Goal: Task Accomplishment & Management: Manage account settings

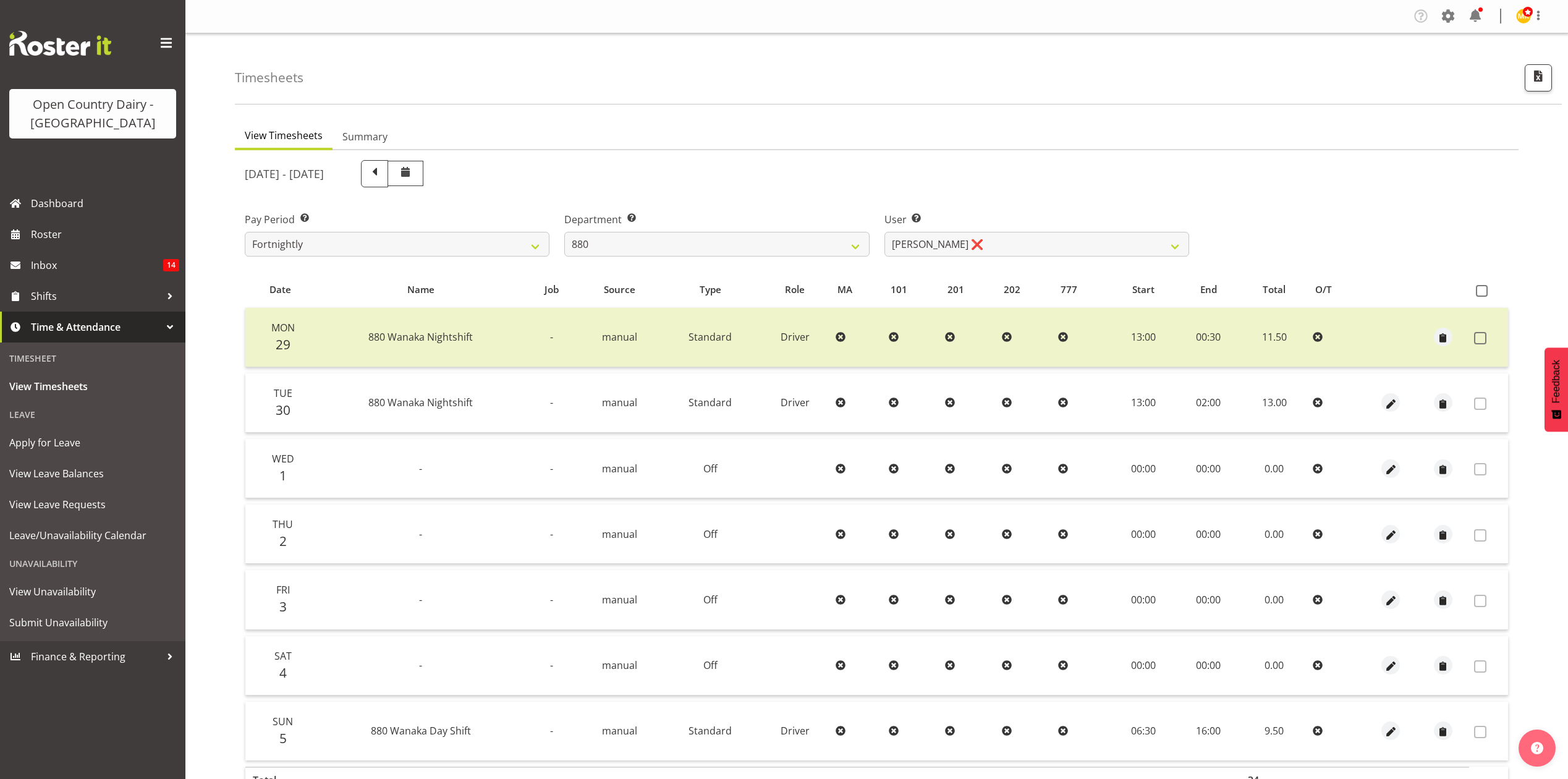
select select "673"
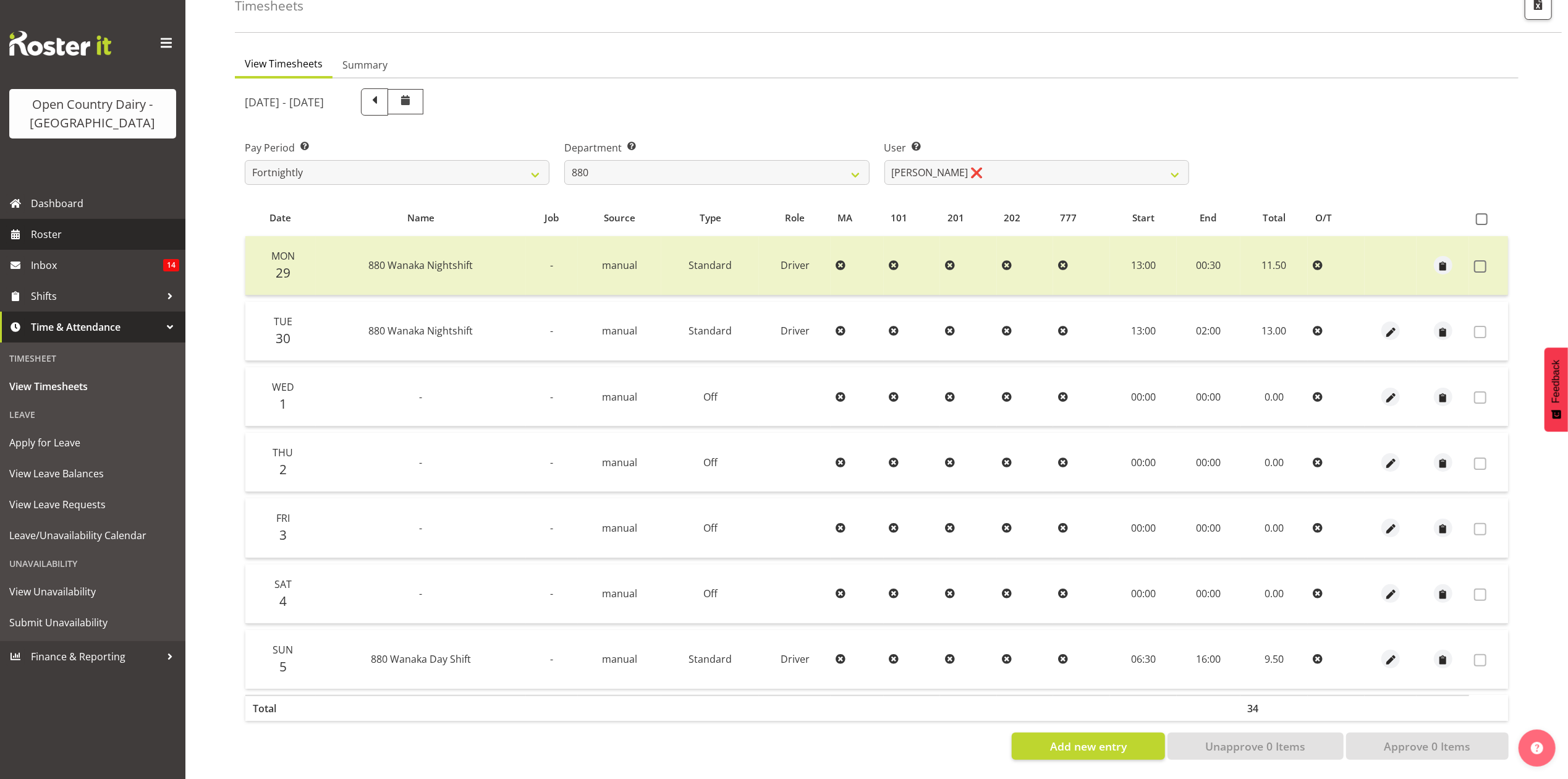
click at [96, 231] on span "Roster" at bounding box center [105, 234] width 148 height 18
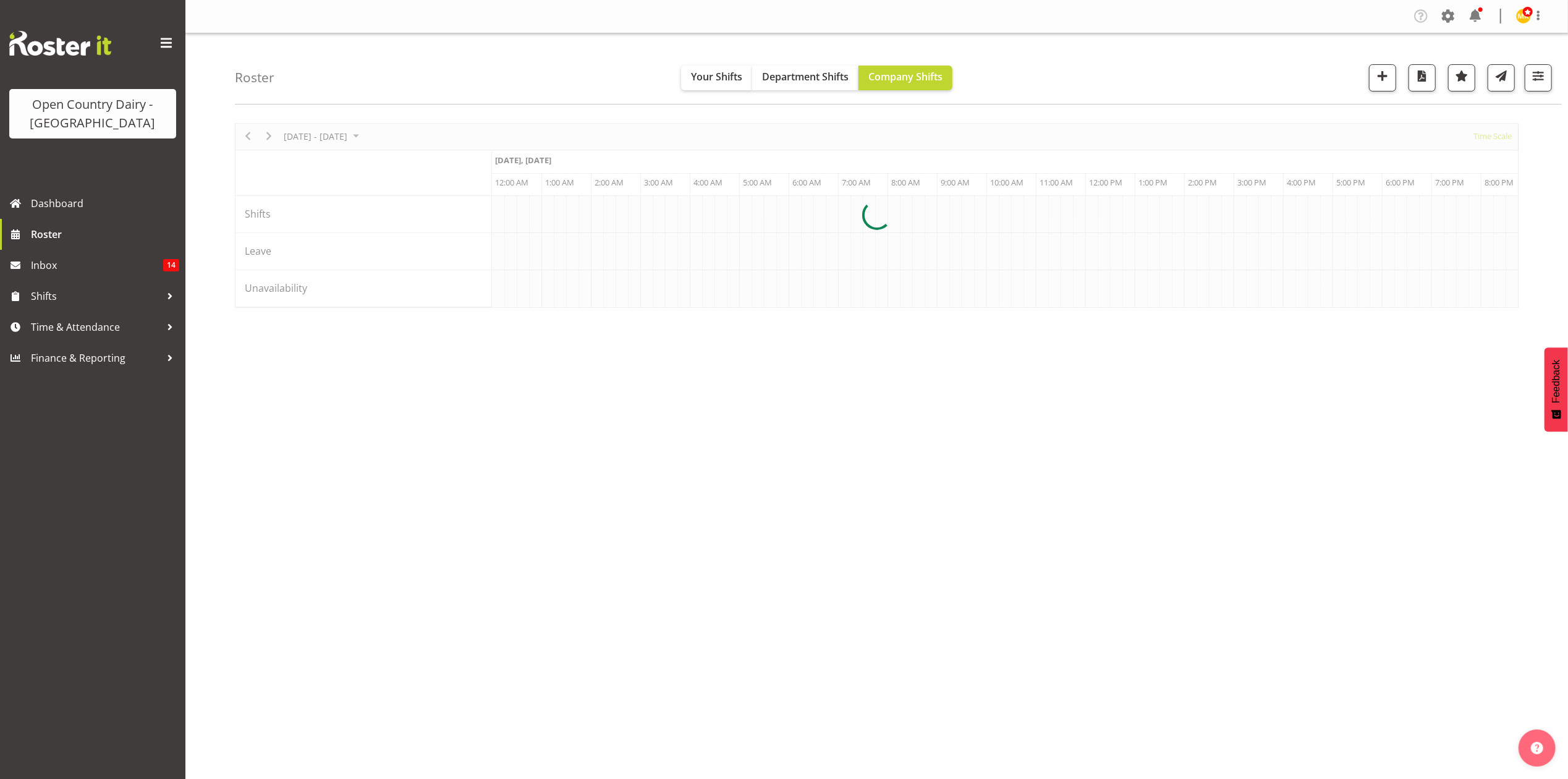
scroll to position [0, 1186]
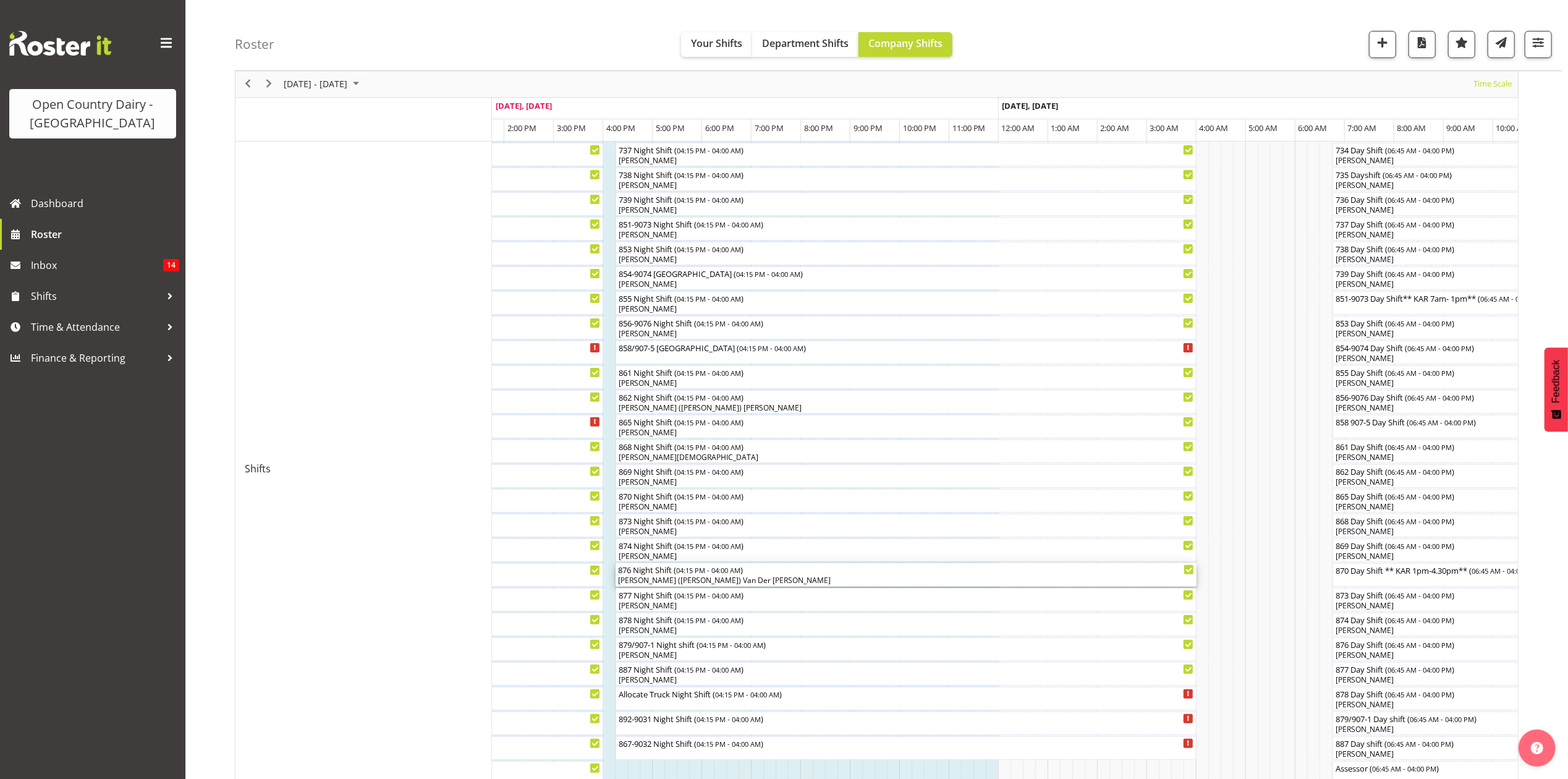
click at [665, 577] on div "[PERSON_NAME] ([PERSON_NAME]) Van Der [PERSON_NAME]" at bounding box center [906, 581] width 576 height 11
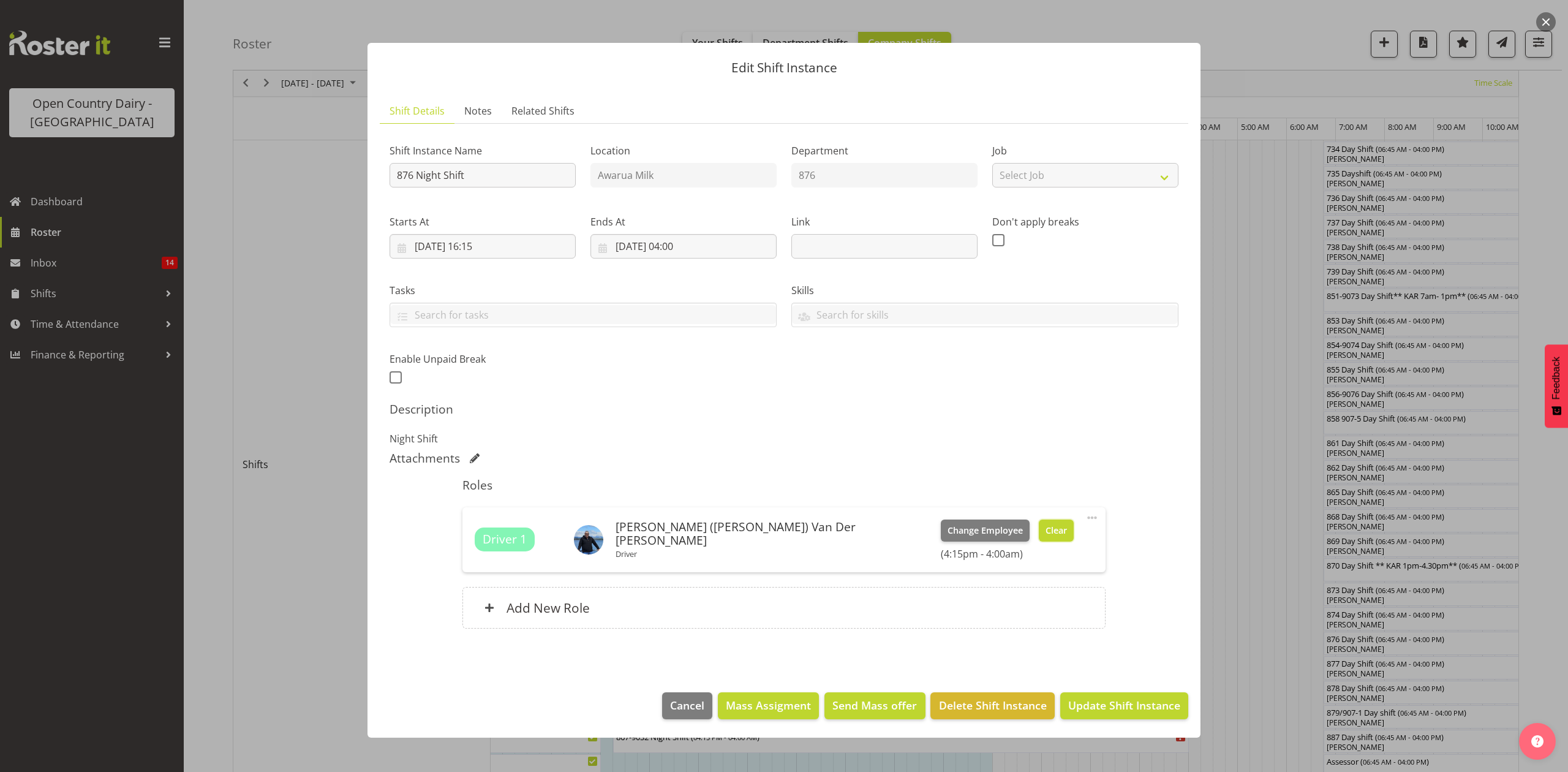
click at [1046, 527] on span "Clear" at bounding box center [1056, 531] width 22 height 14
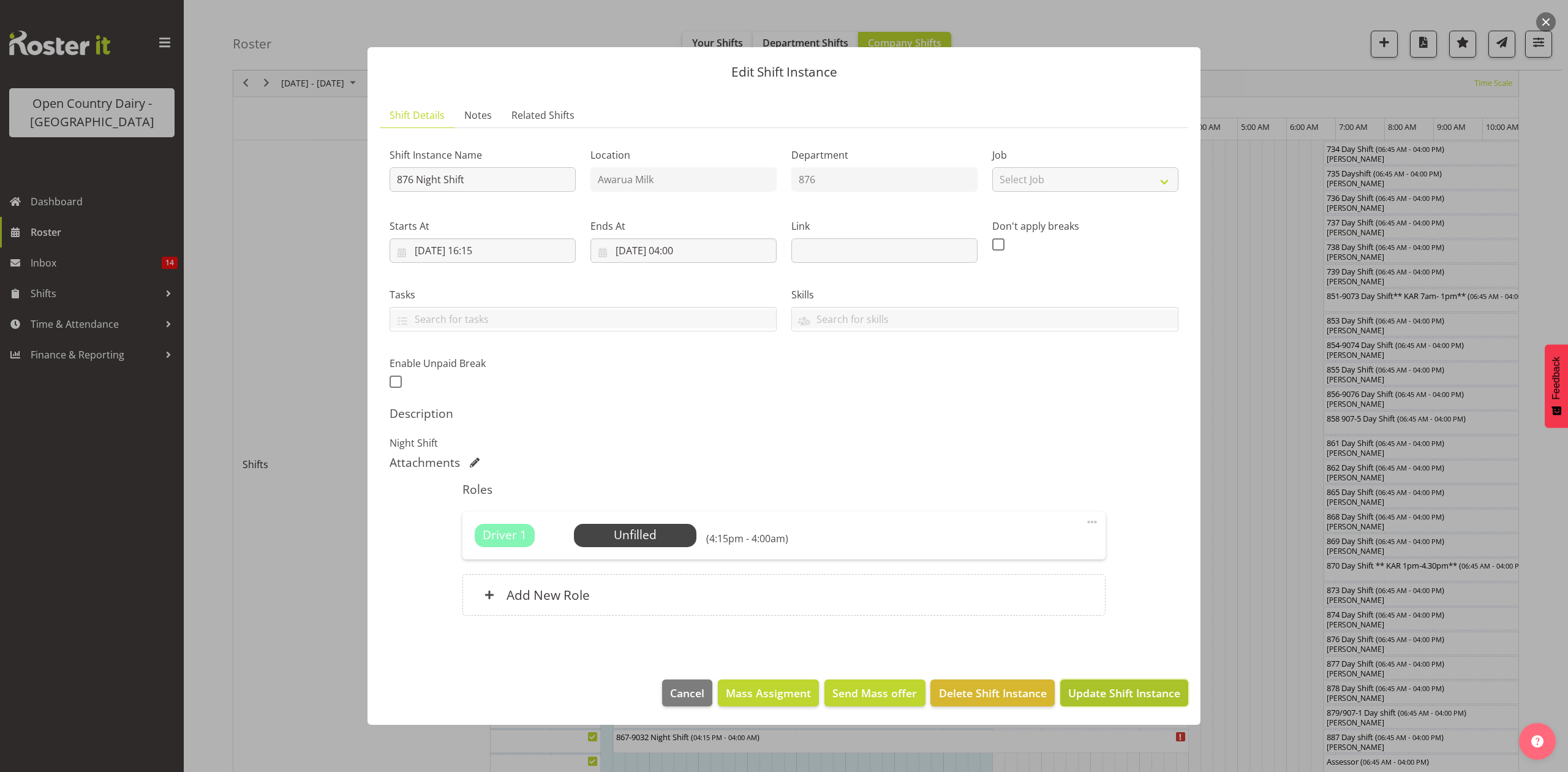
click at [1115, 686] on span "Update Shift Instance" at bounding box center [1123, 693] width 112 height 16
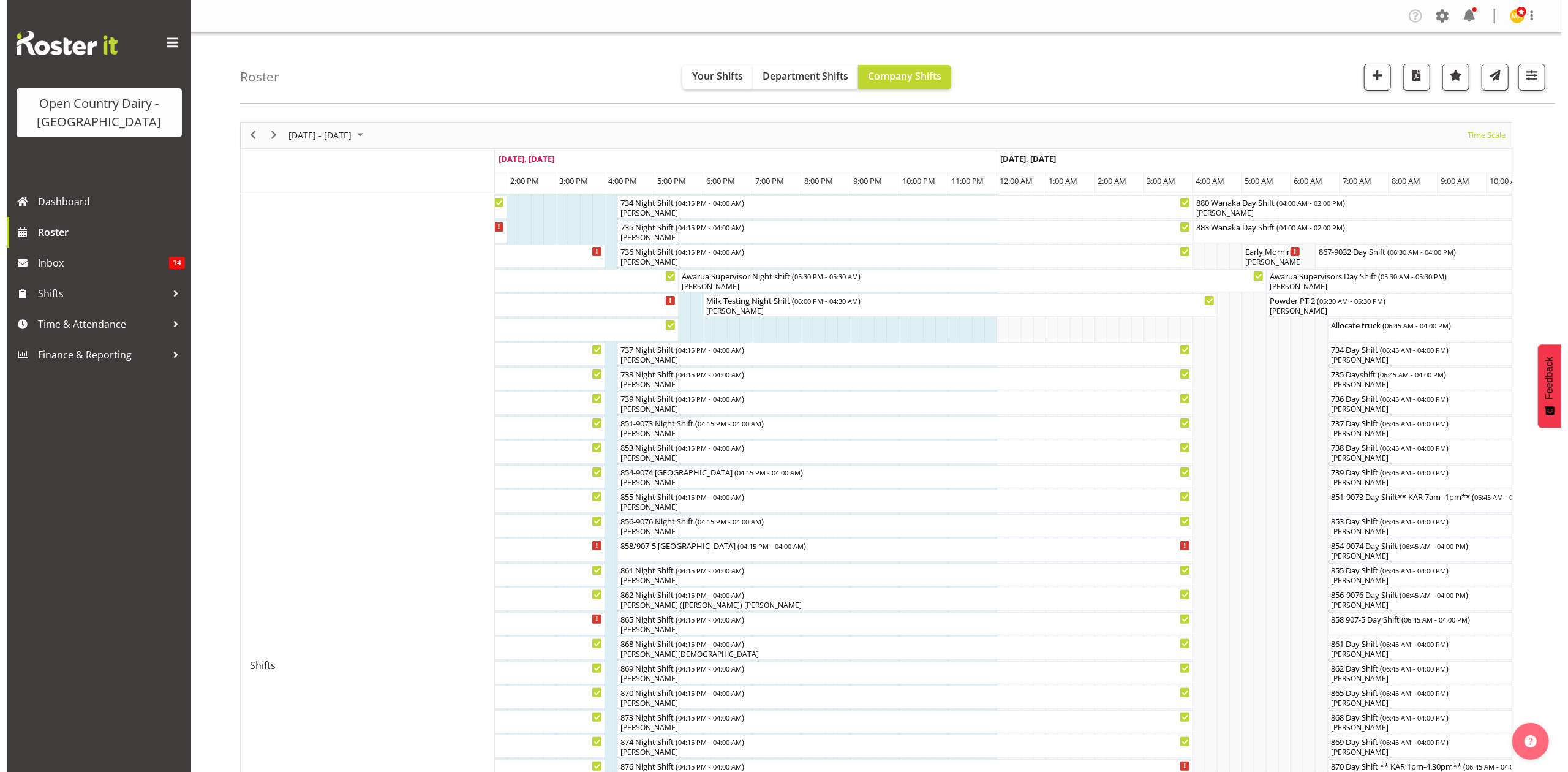
scroll to position [81, 0]
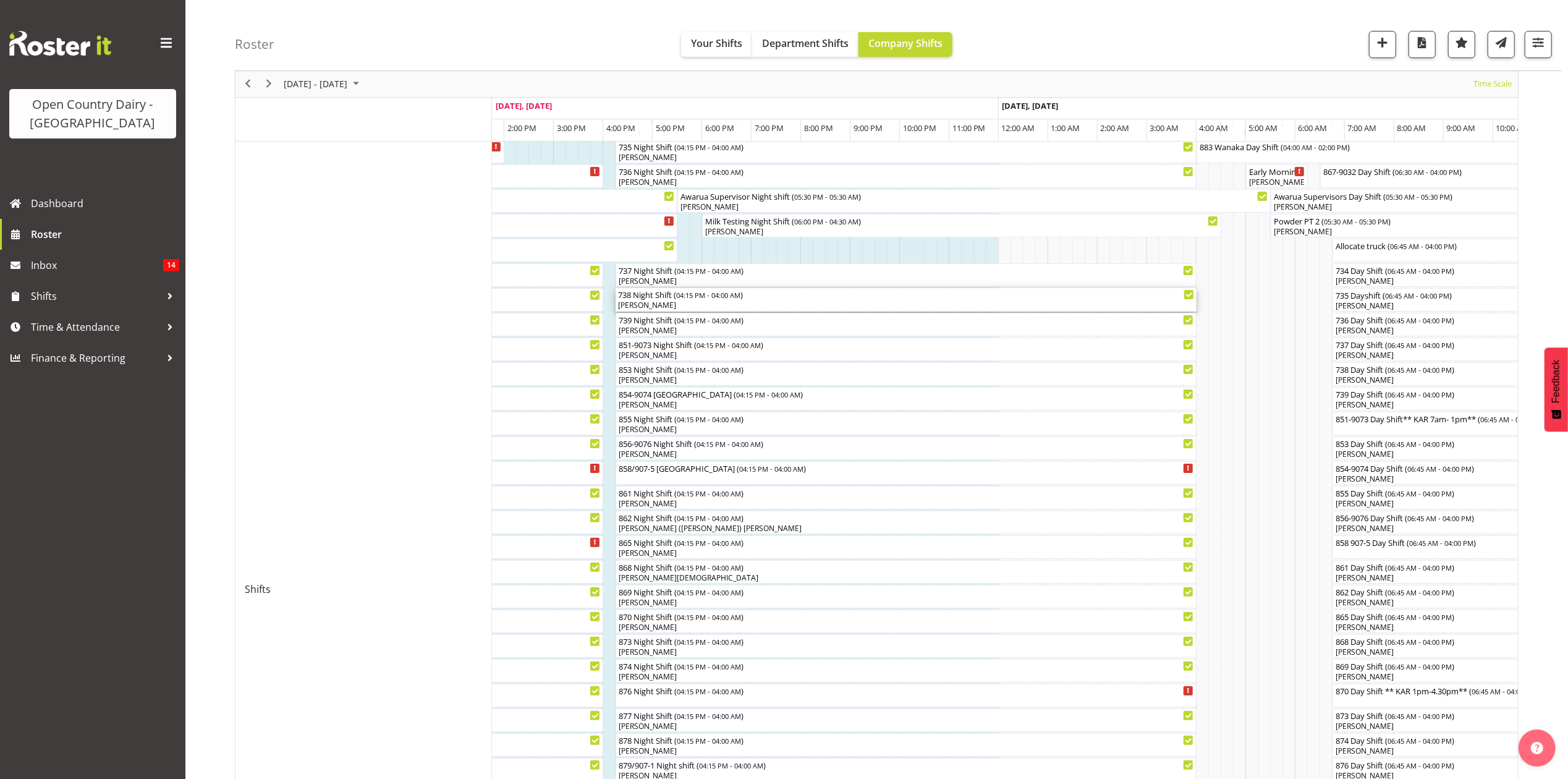
click at [735, 306] on div "[PERSON_NAME]" at bounding box center [906, 305] width 576 height 11
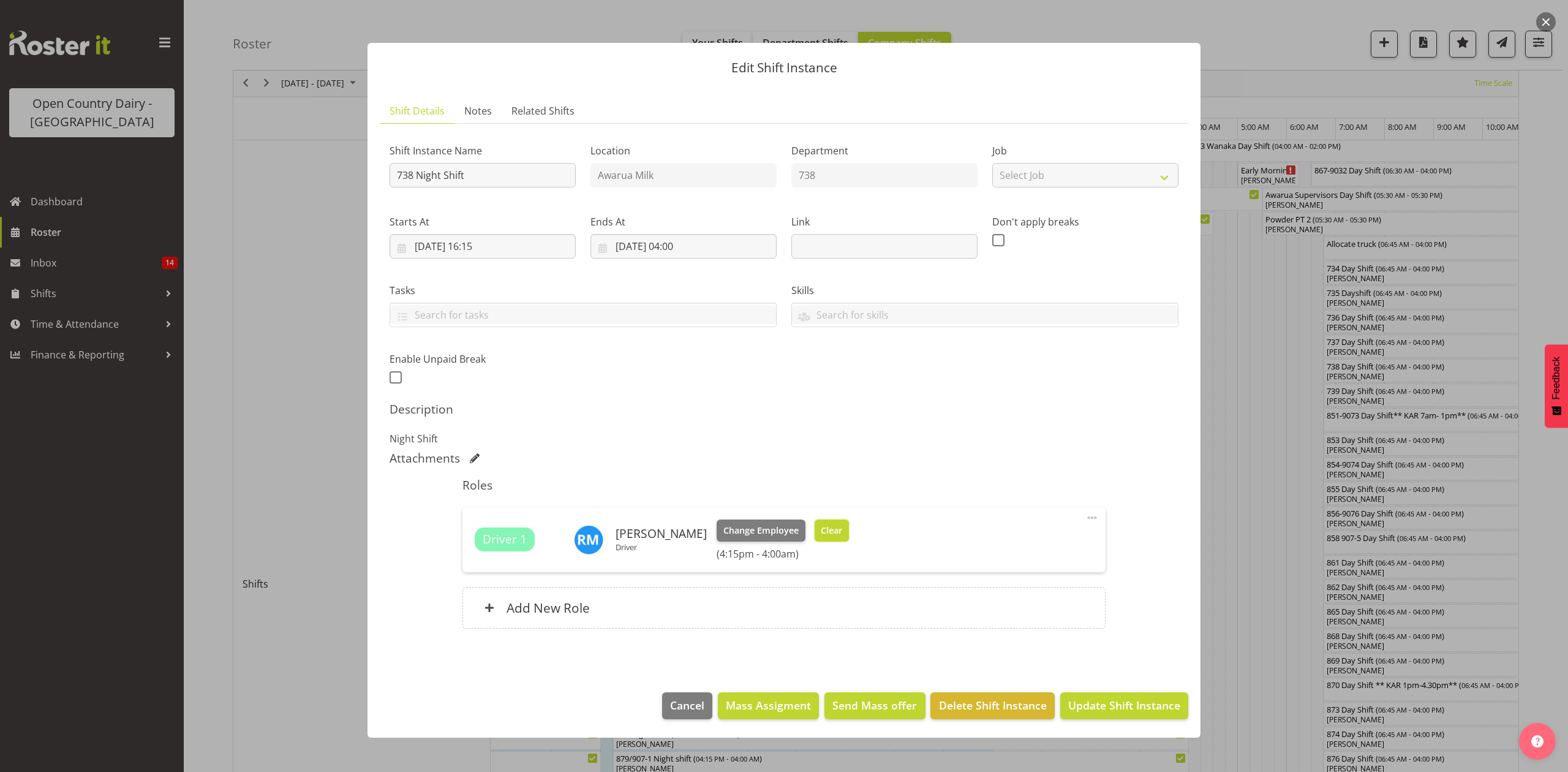
click at [823, 527] on span "Clear" at bounding box center [831, 531] width 22 height 14
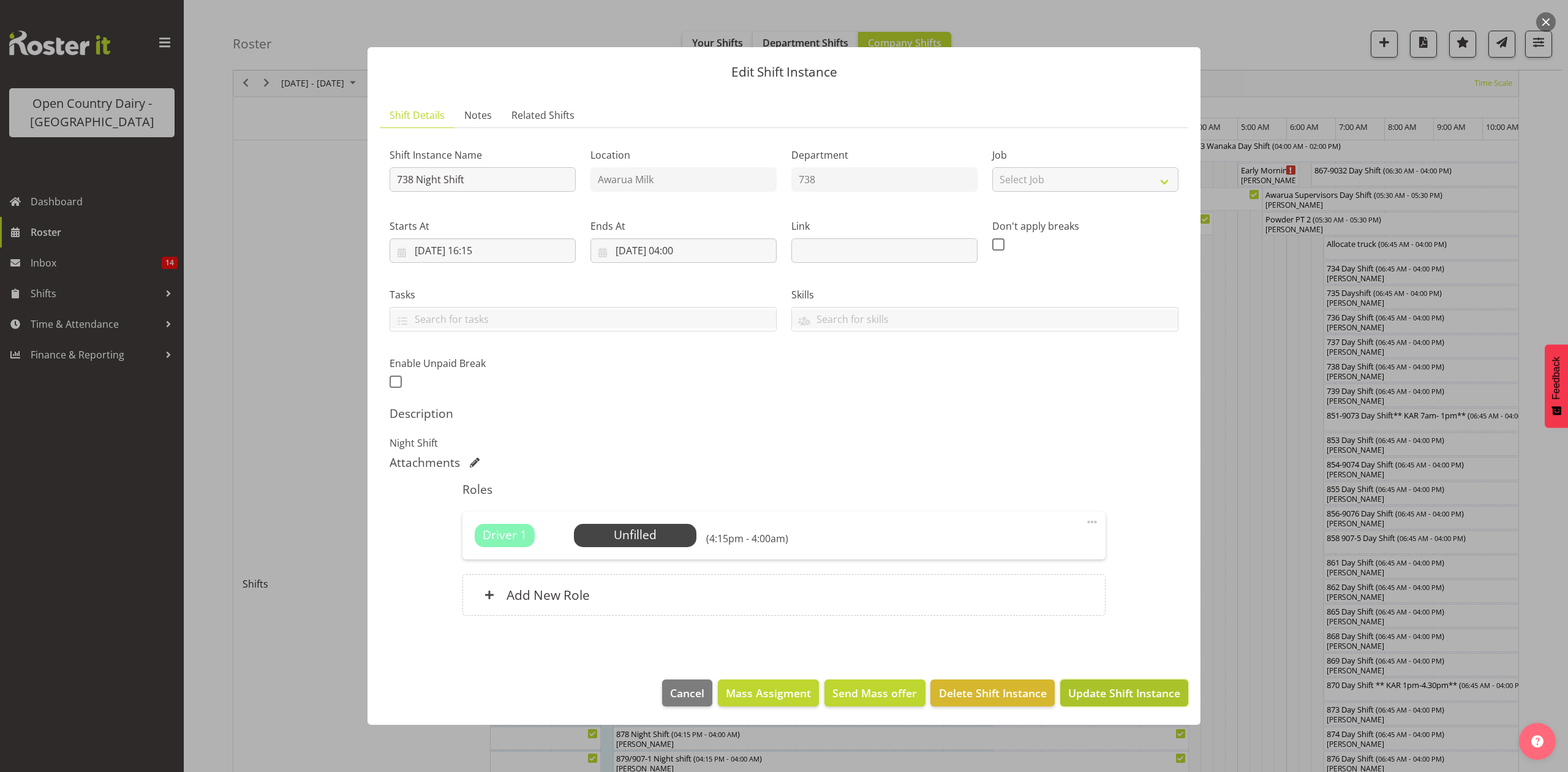
click at [1091, 691] on span "Update Shift Instance" at bounding box center [1123, 693] width 112 height 16
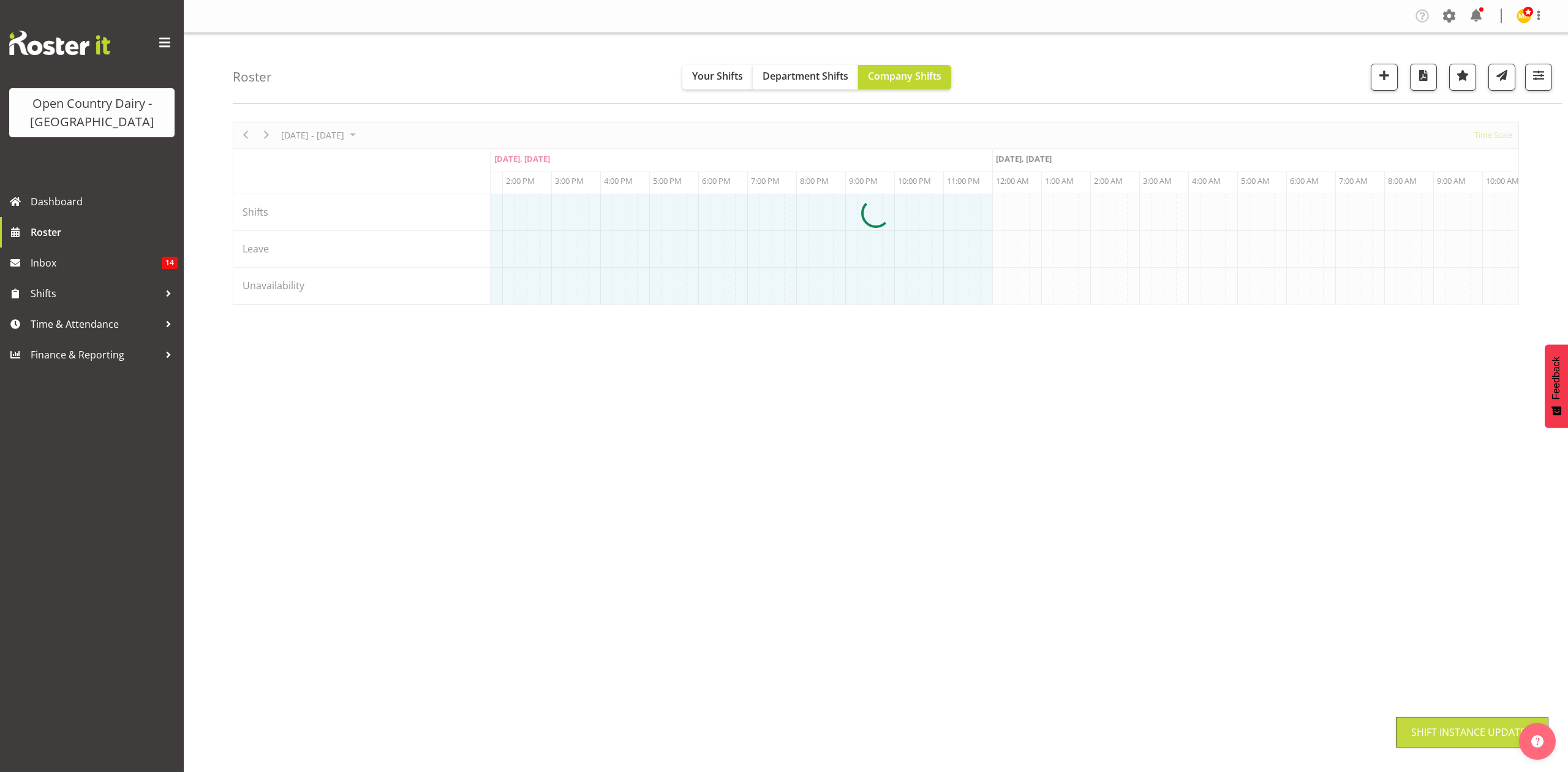
scroll to position [0, 0]
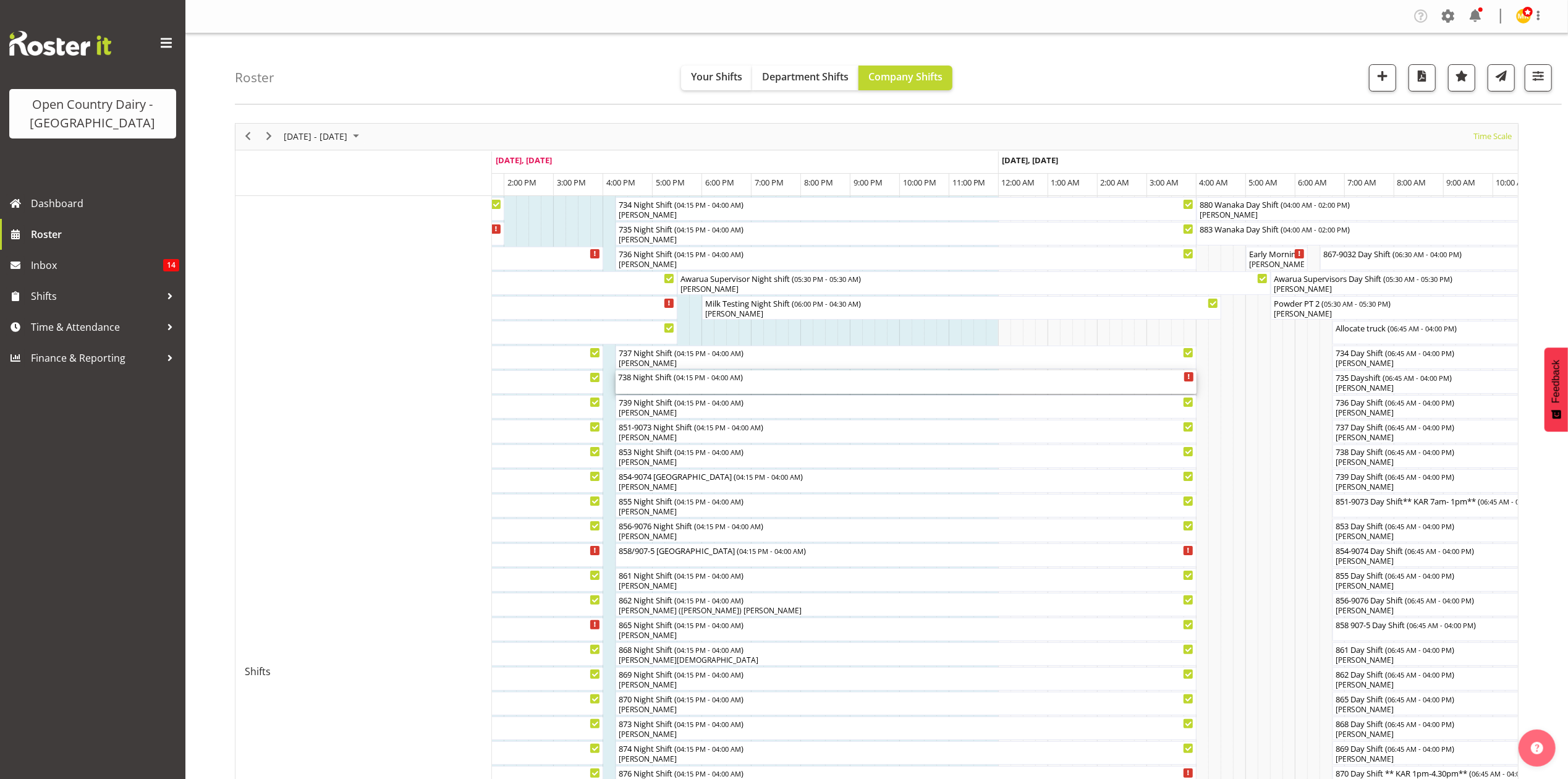
click at [758, 383] on div "738 Night Shift ( 04:15 PM - 04:00 AM )" at bounding box center [906, 382] width 576 height 23
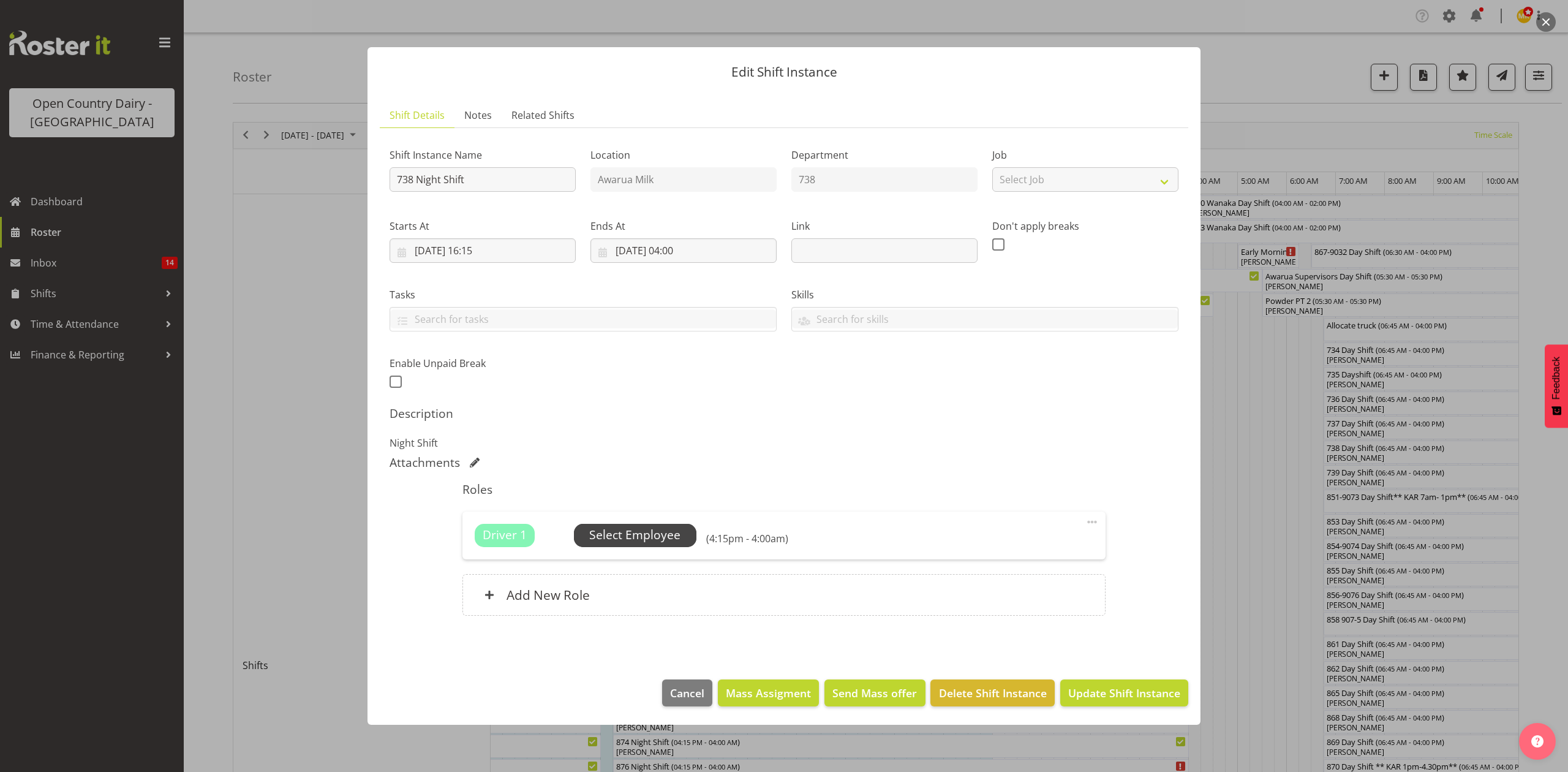
click at [653, 531] on span "Select Employee" at bounding box center [635, 535] width 91 height 18
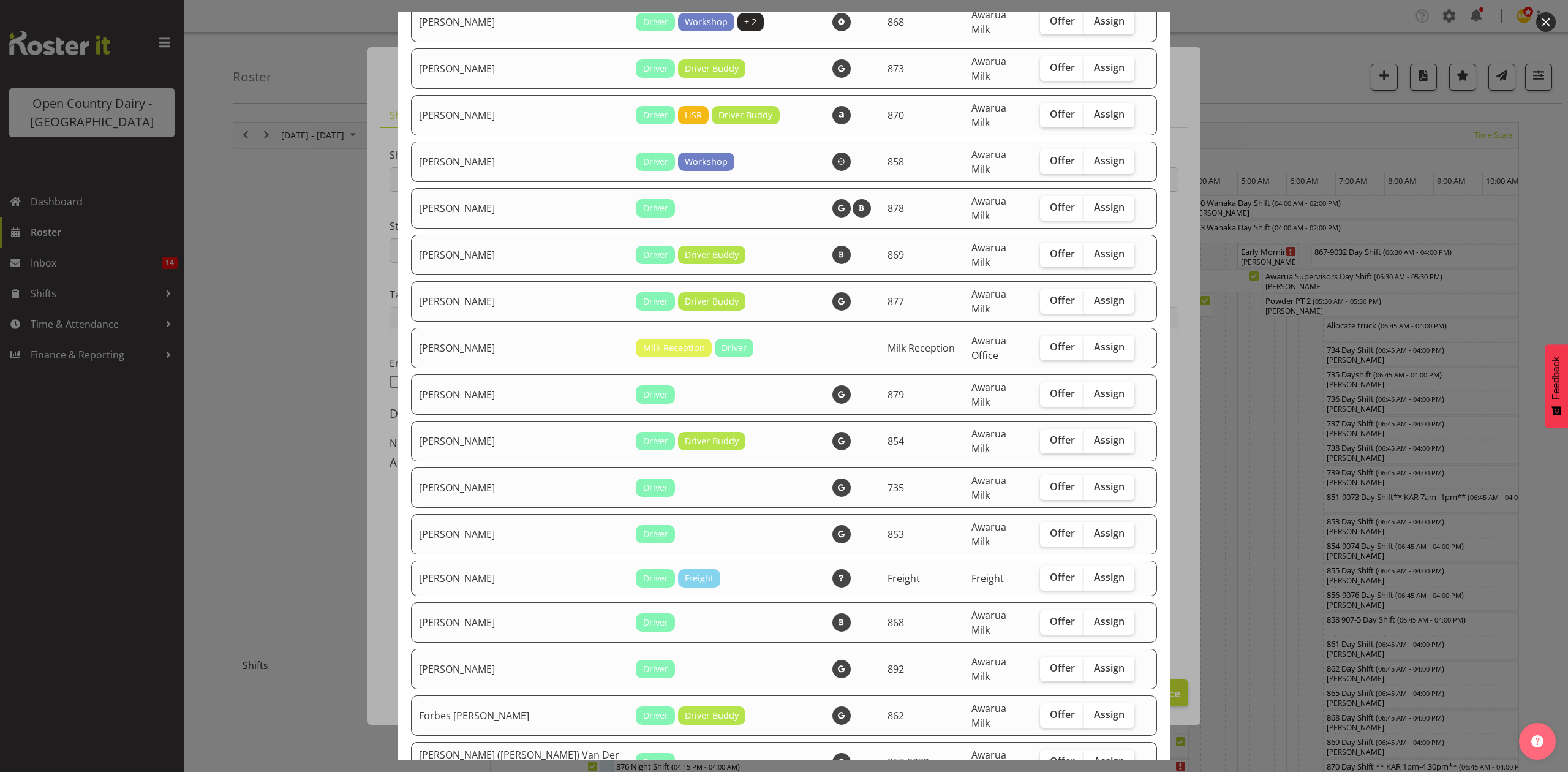
scroll to position [327, 0]
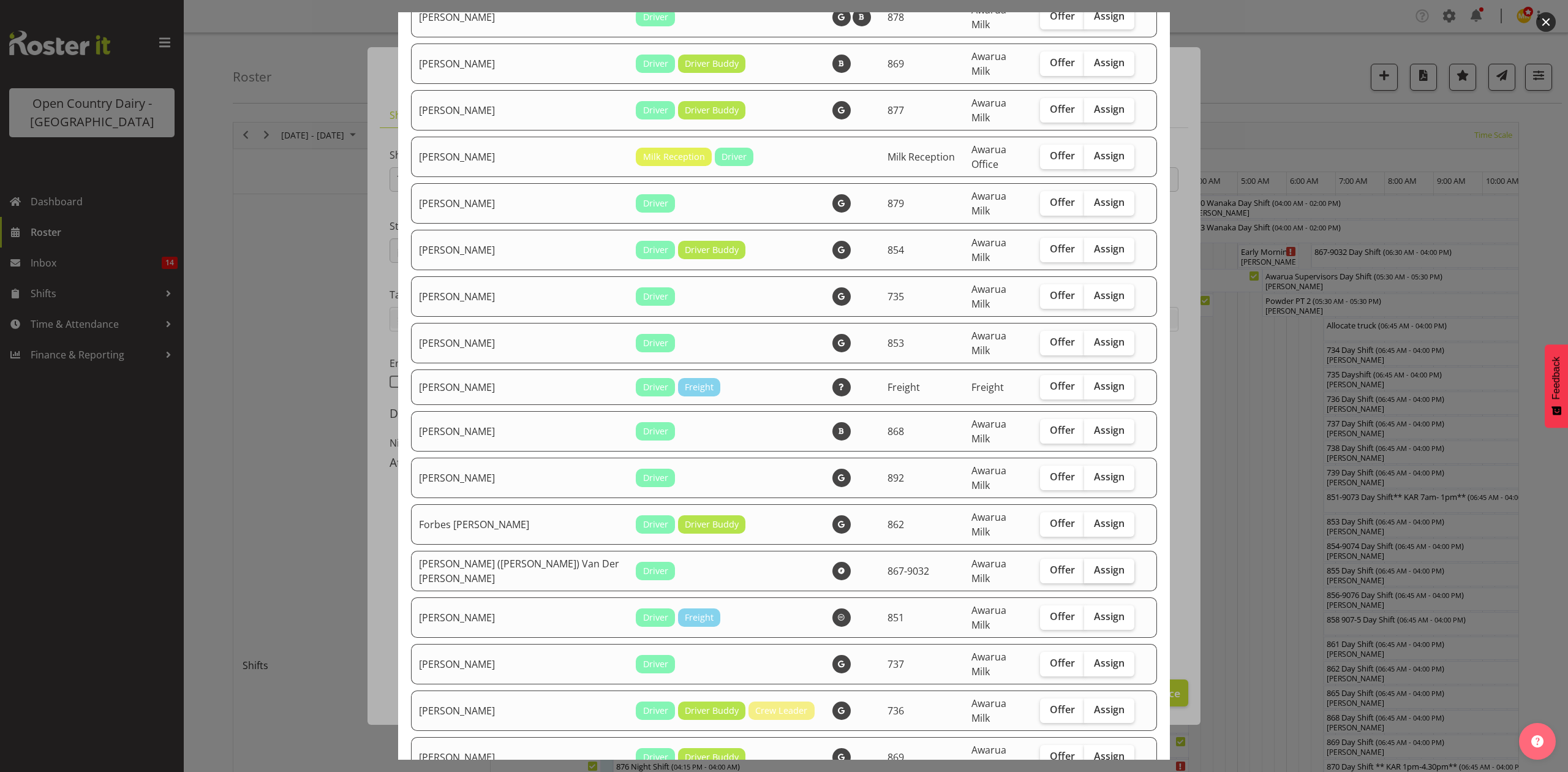
click at [1094, 564] on span "Assign" at bounding box center [1109, 570] width 30 height 12
click at [1084, 566] on input "Assign" at bounding box center [1088, 570] width 8 height 8
checkbox input "true"
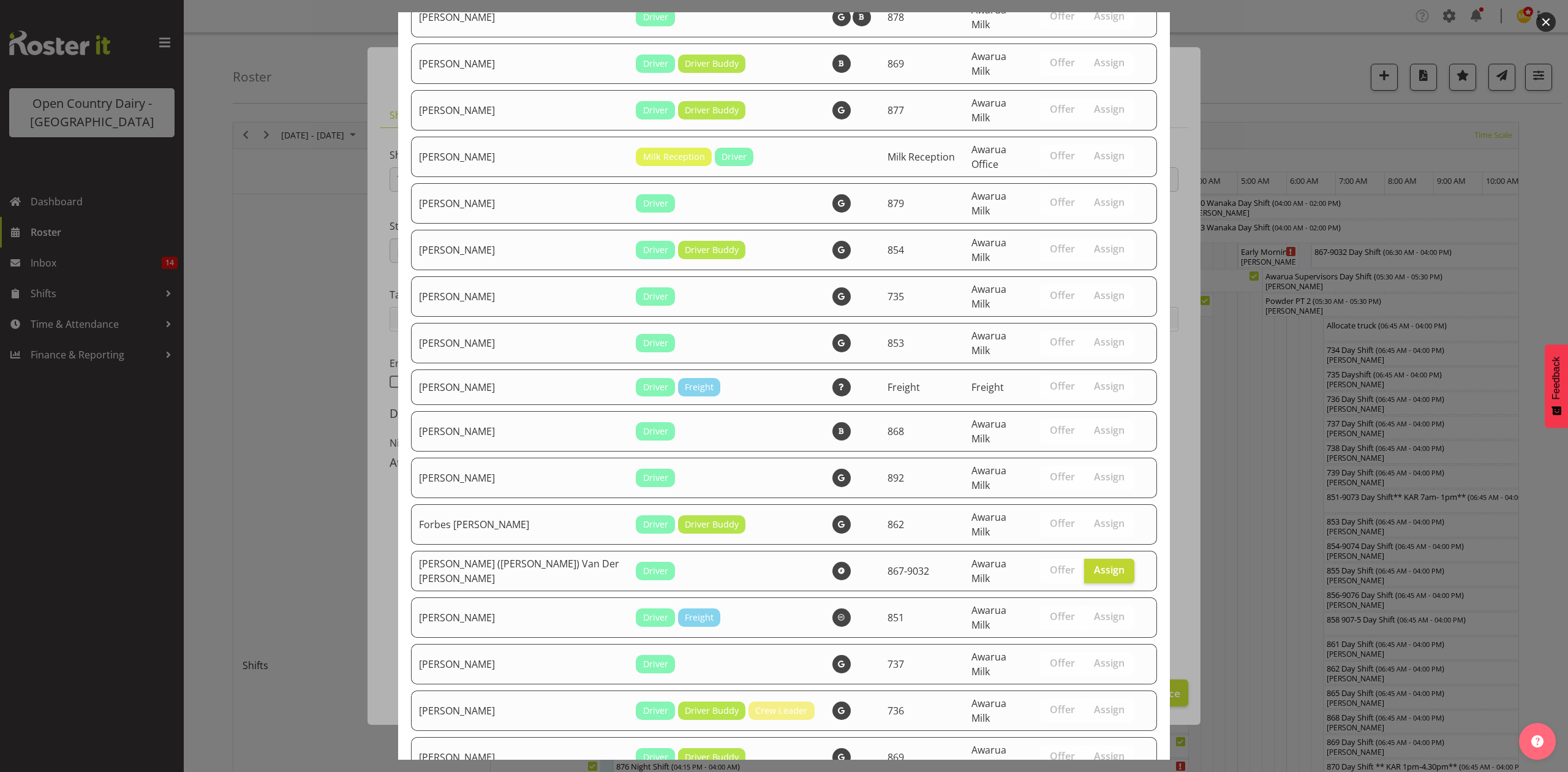
click at [335, 456] on div at bounding box center [784, 386] width 1568 height 772
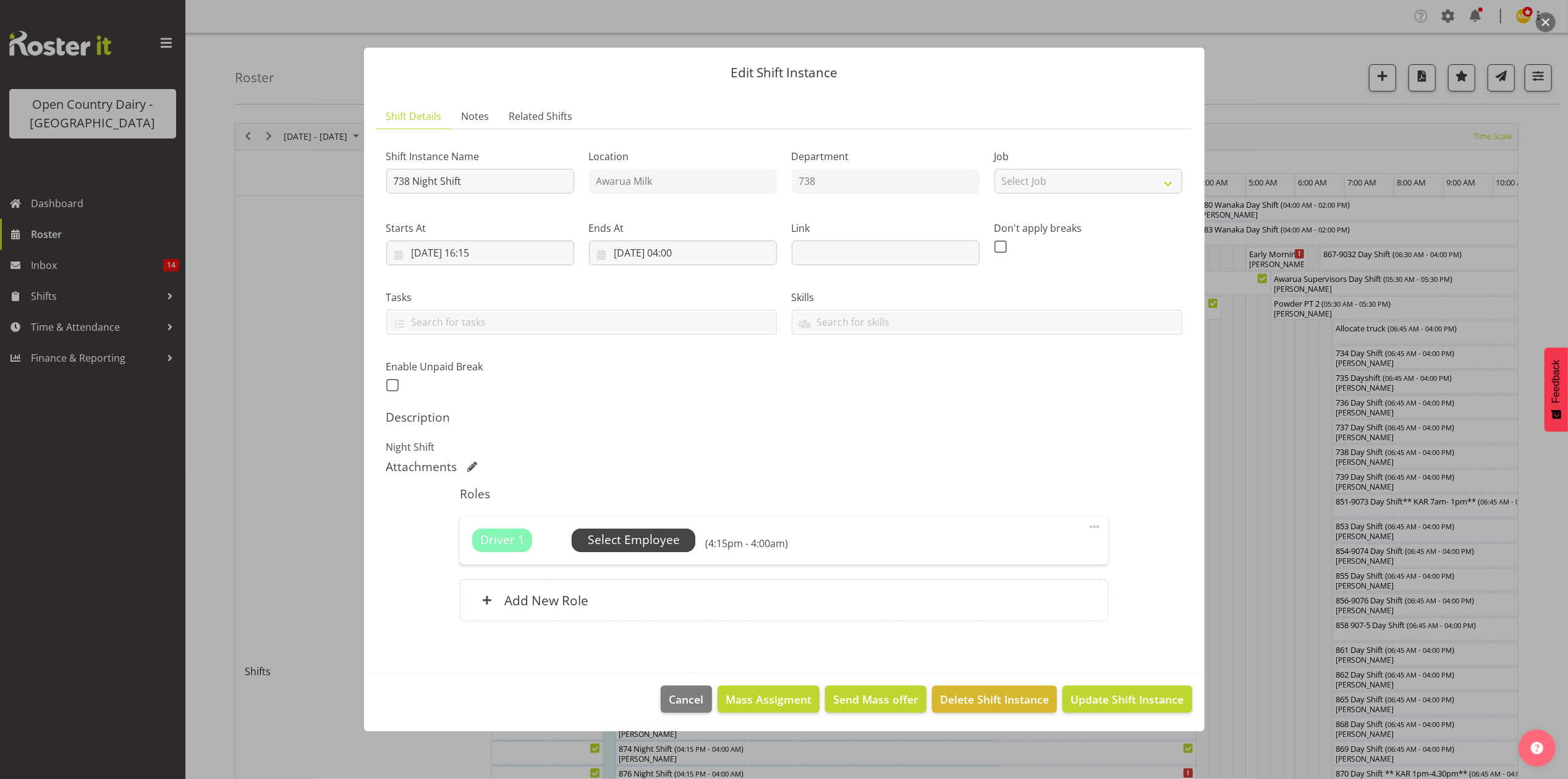
click at [644, 538] on span "Select Employee" at bounding box center [634, 540] width 92 height 18
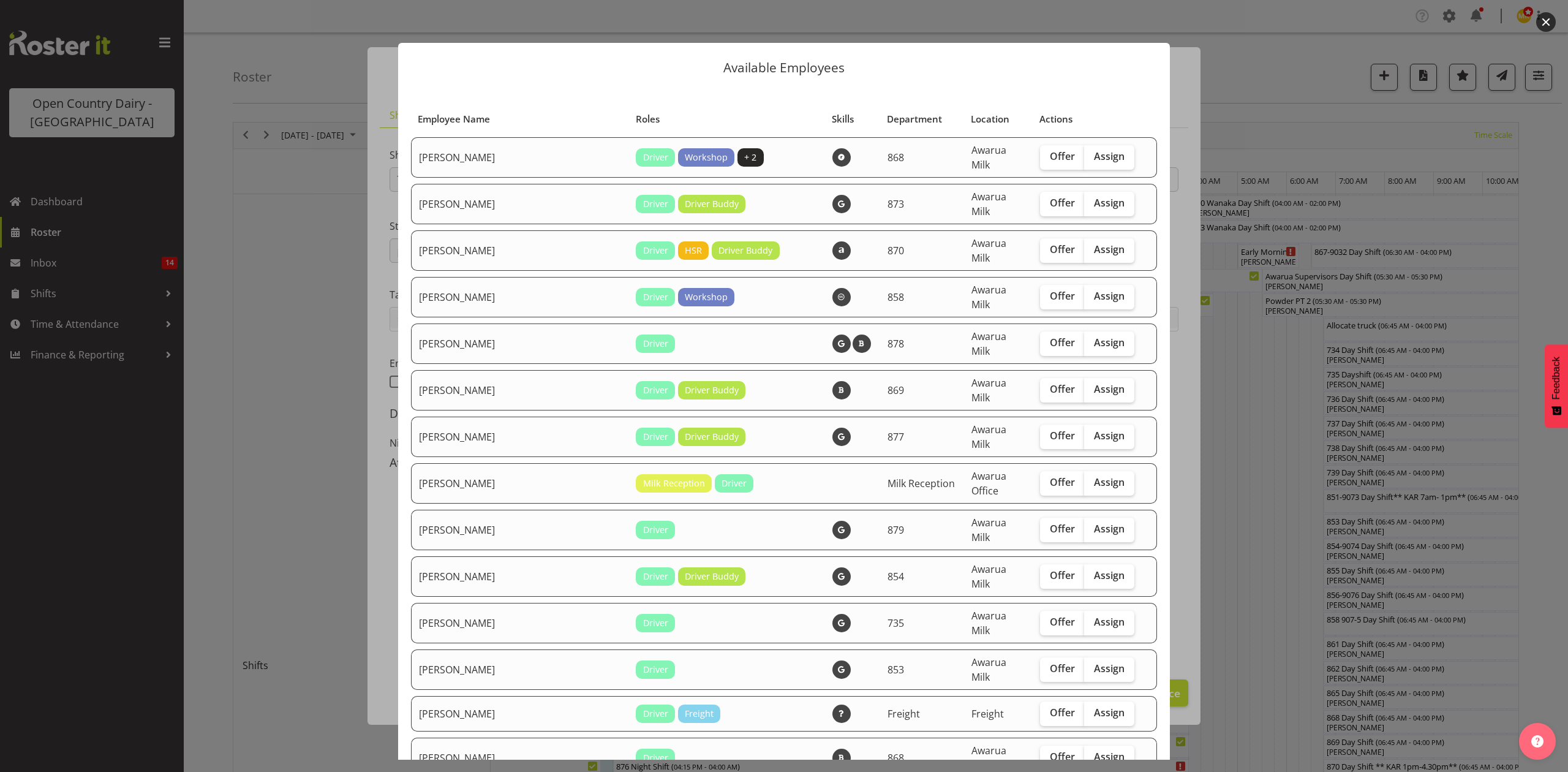
scroll to position [571, 0]
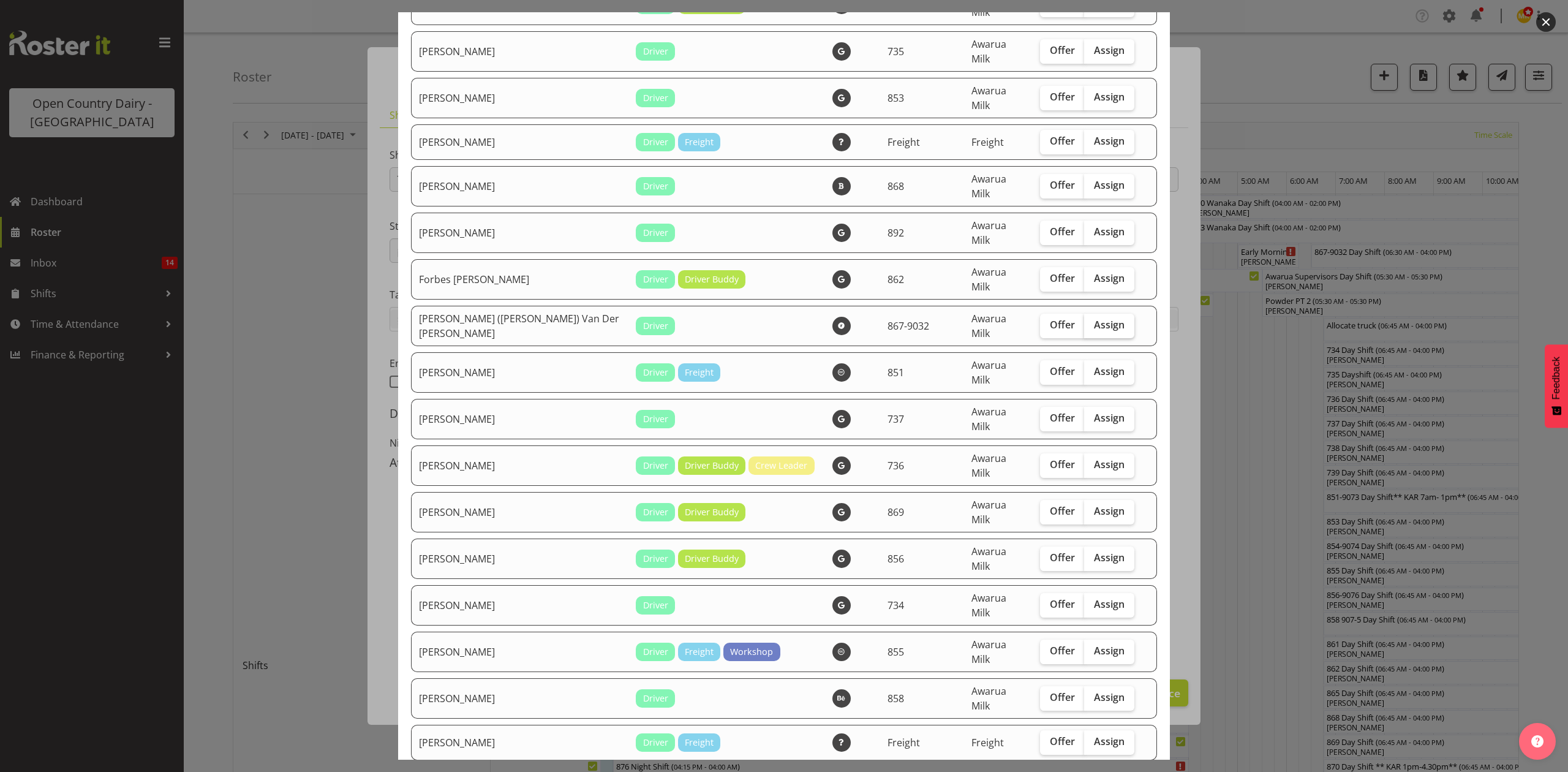
click at [1094, 319] on span "Assign" at bounding box center [1109, 325] width 30 height 12
click at [1084, 321] on input "Assign" at bounding box center [1088, 325] width 8 height 8
checkbox input "true"
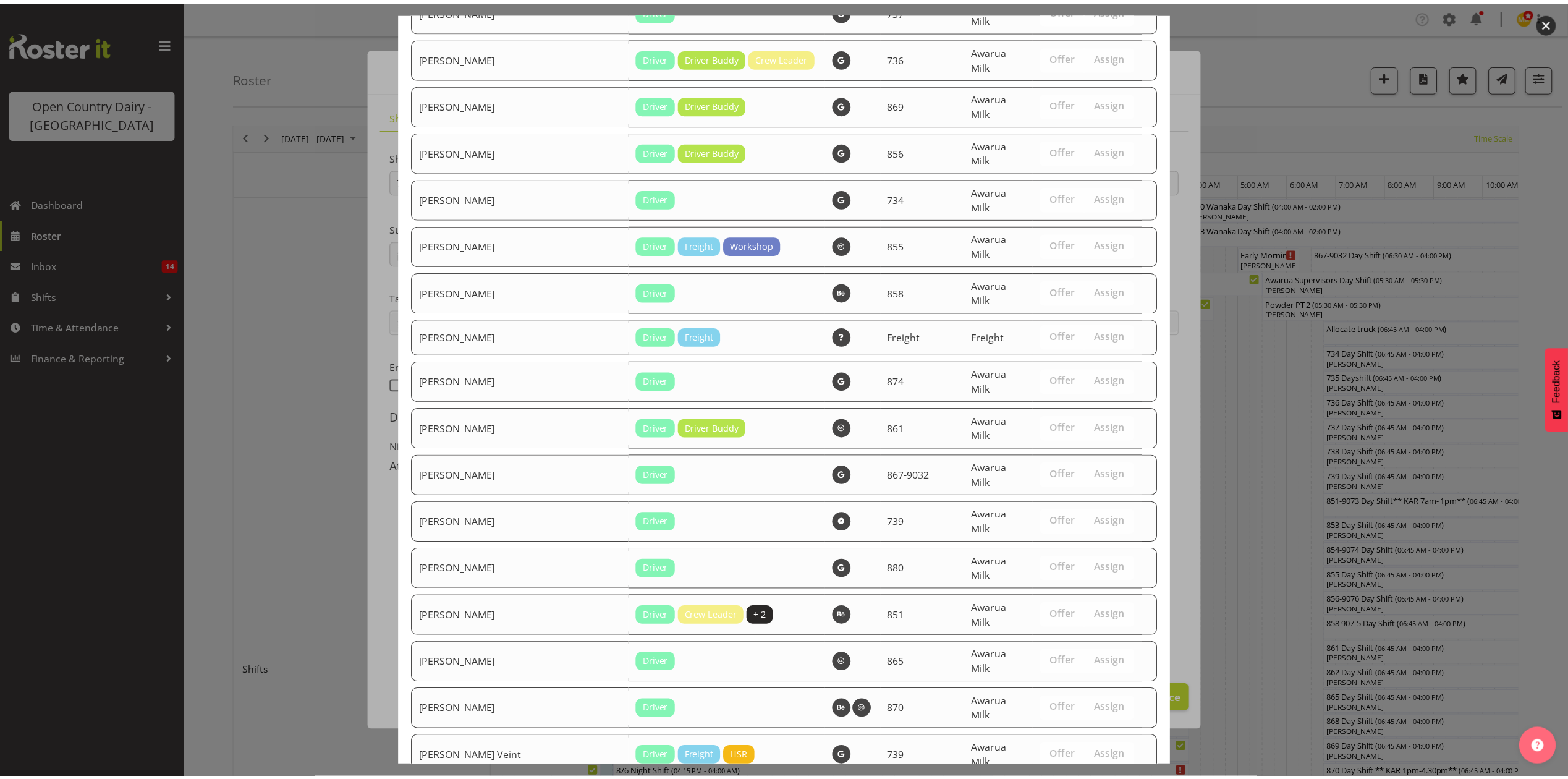
scroll to position [1082, 0]
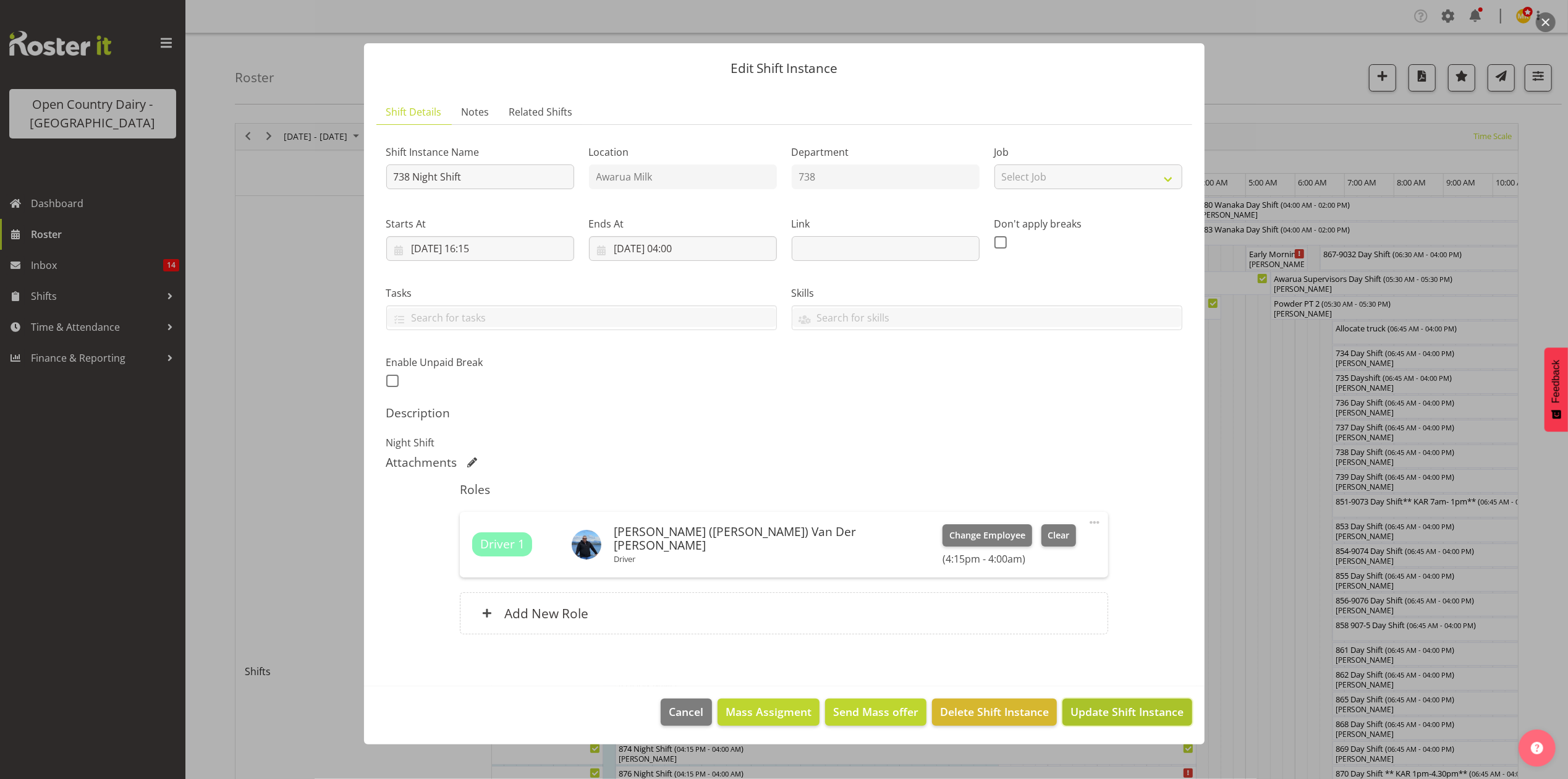
click at [1123, 713] on span "Update Shift Instance" at bounding box center [1127, 712] width 113 height 16
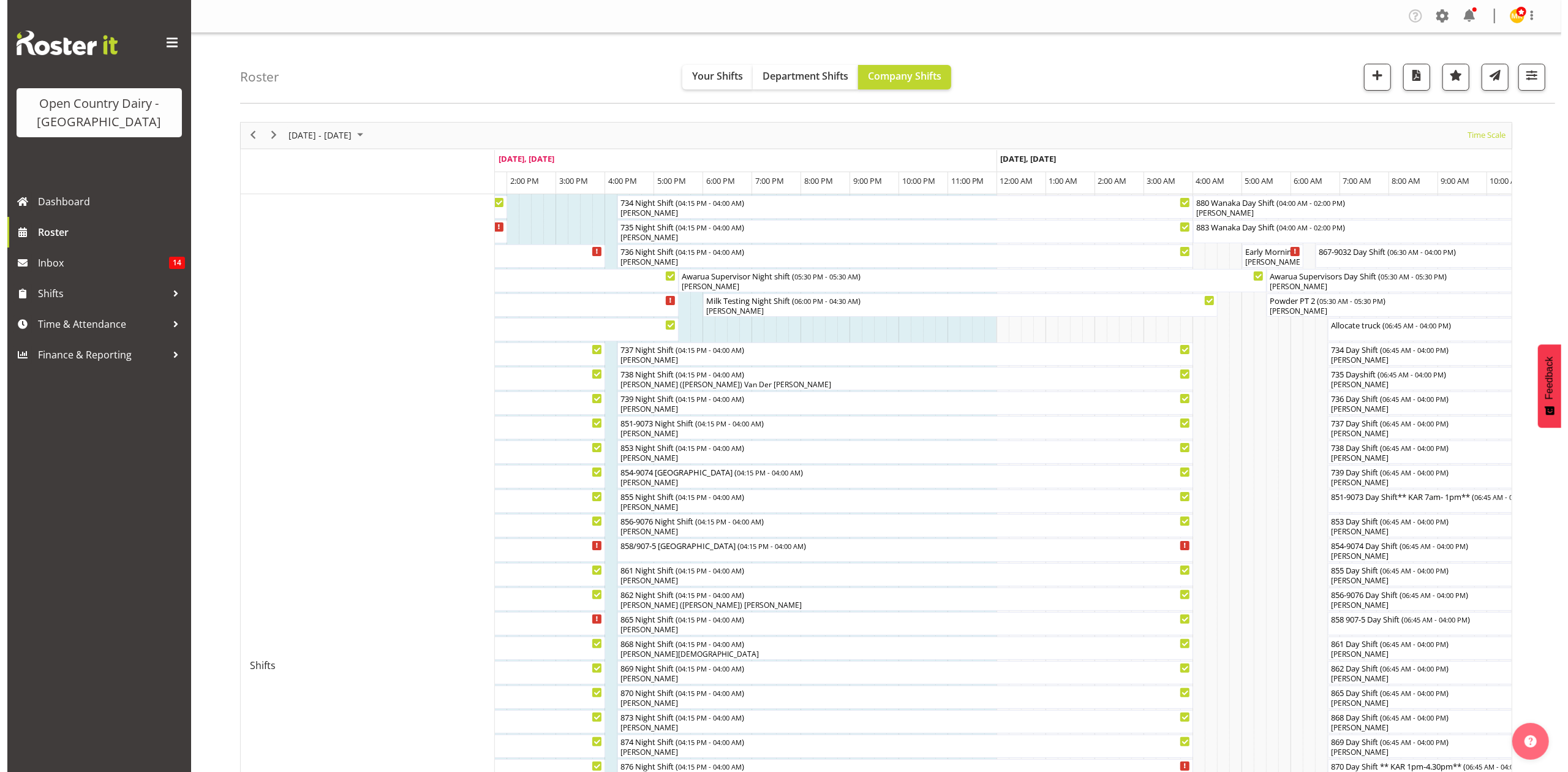
scroll to position [245, 0]
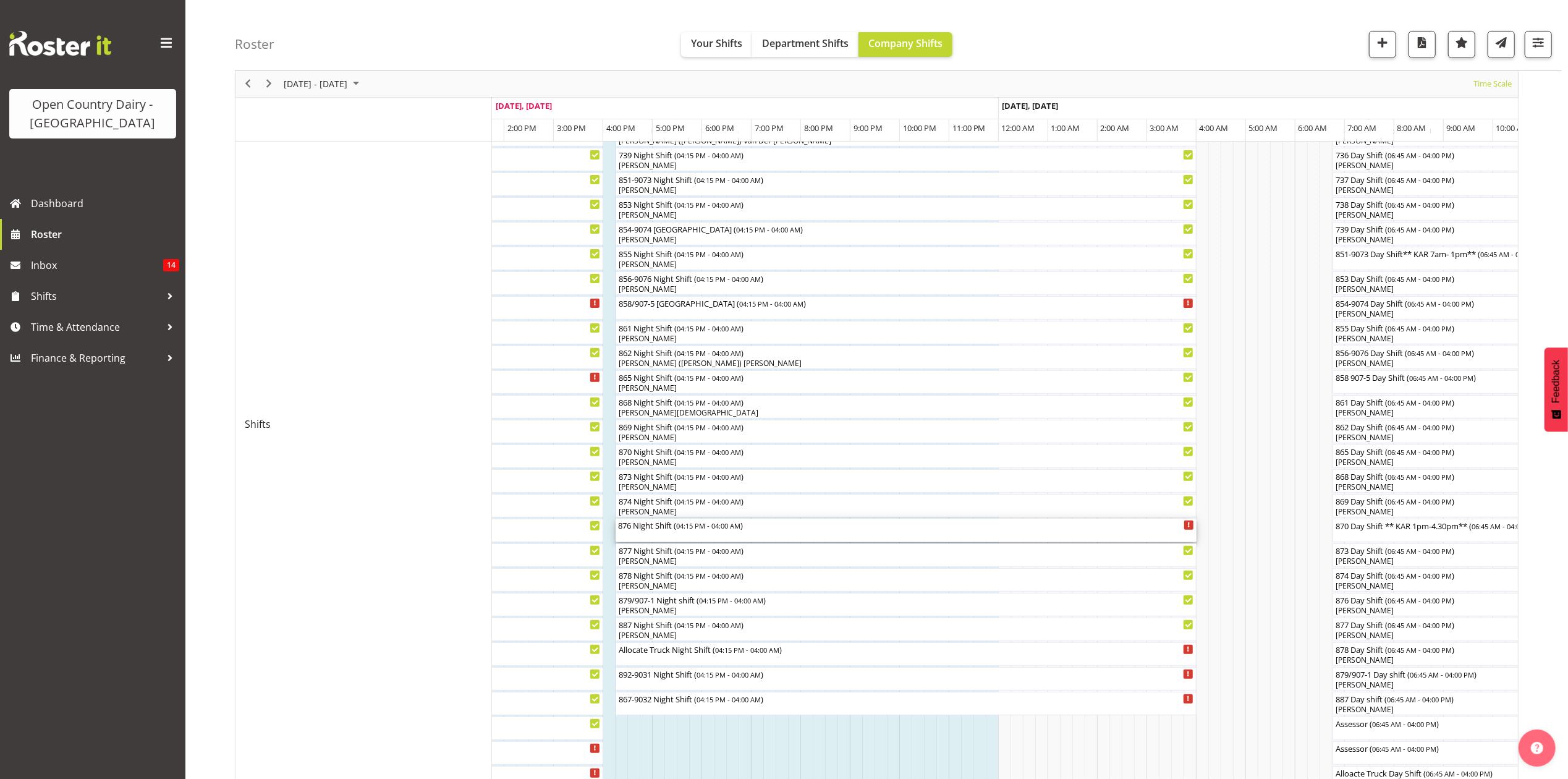
click at [735, 530] on span "04:15 PM - 04:00 AM" at bounding box center [708, 525] width 64 height 10
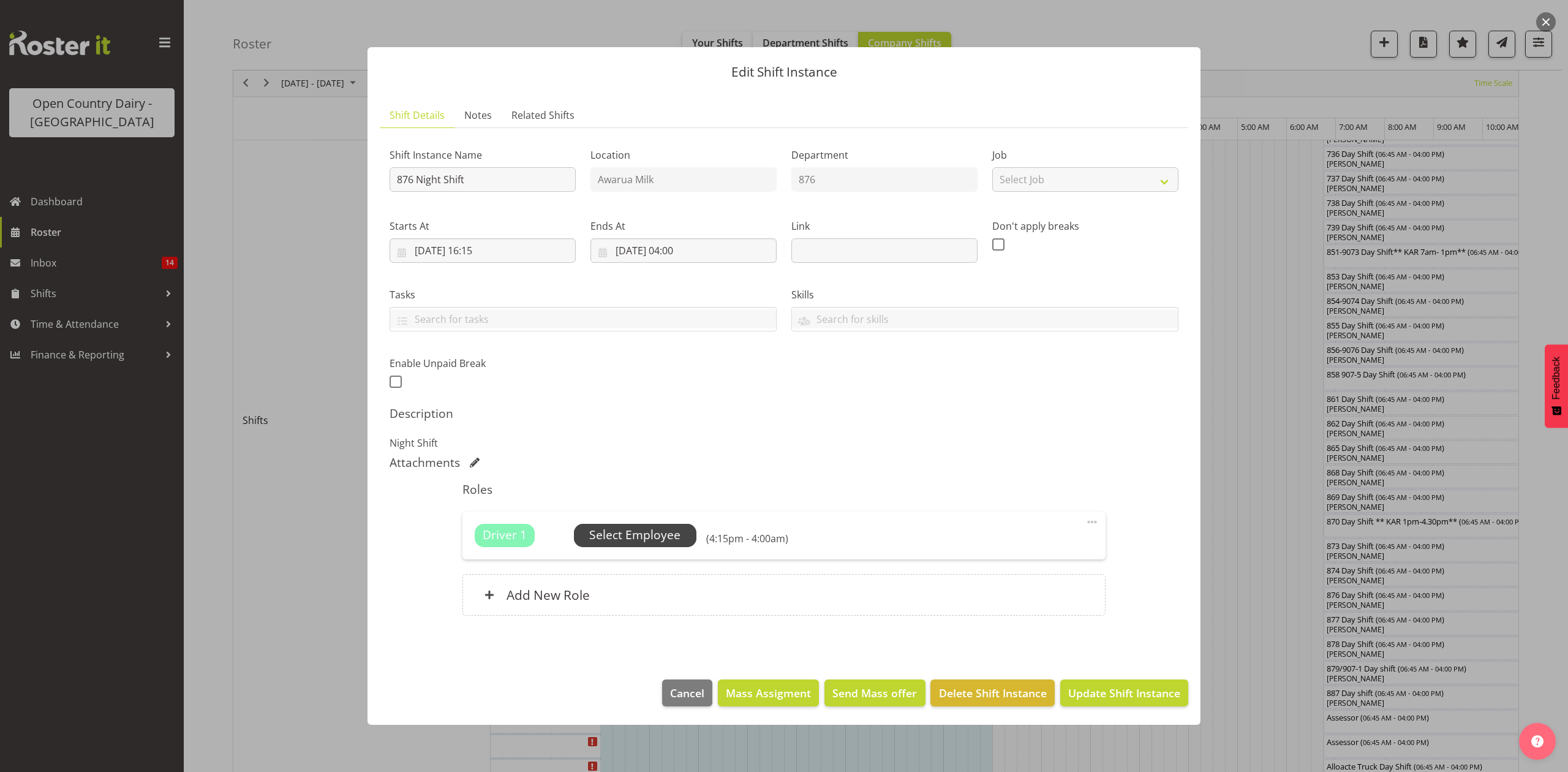
click at [633, 542] on span "Select Employee" at bounding box center [635, 535] width 91 height 18
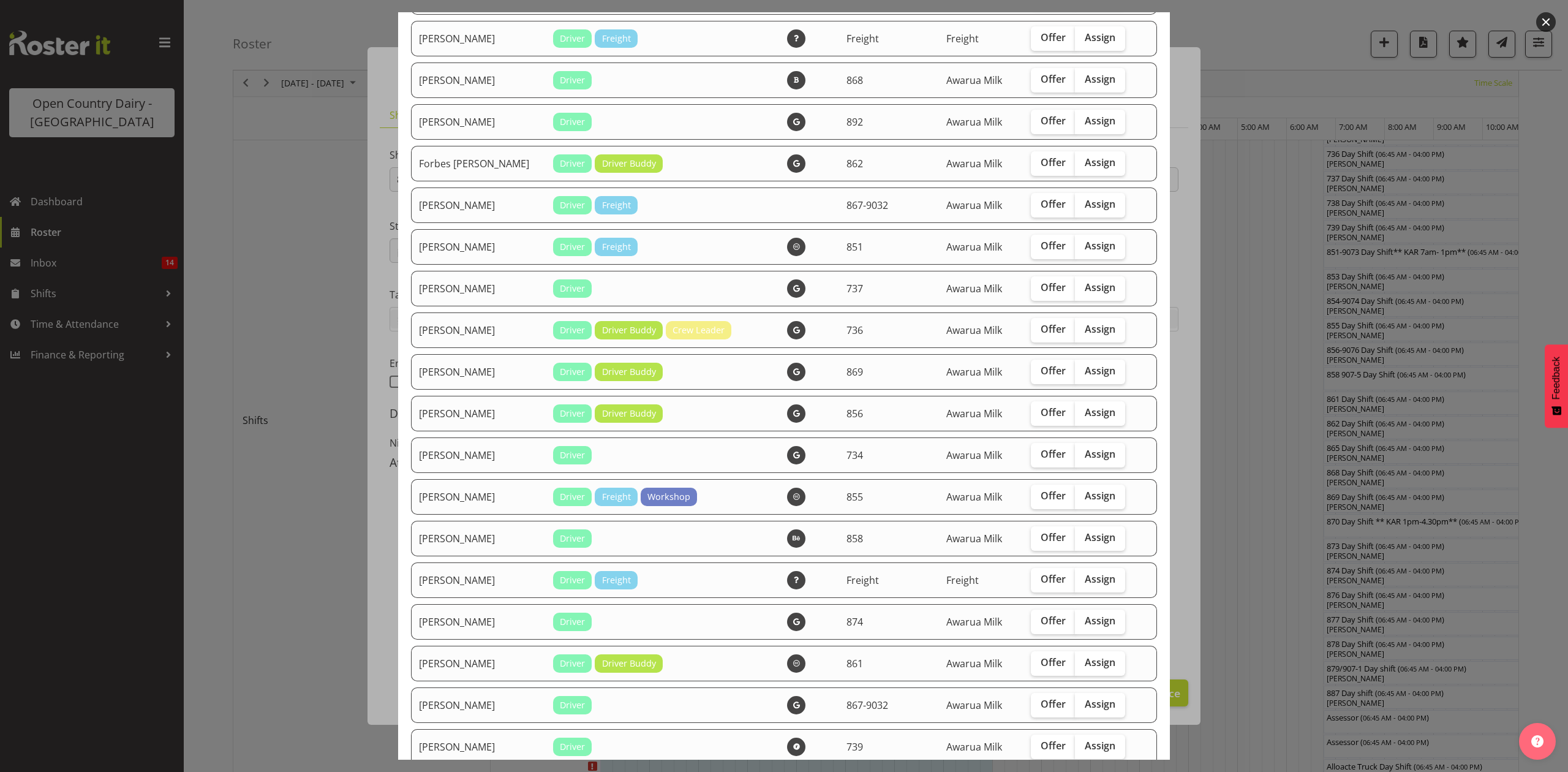
scroll to position [735, 0]
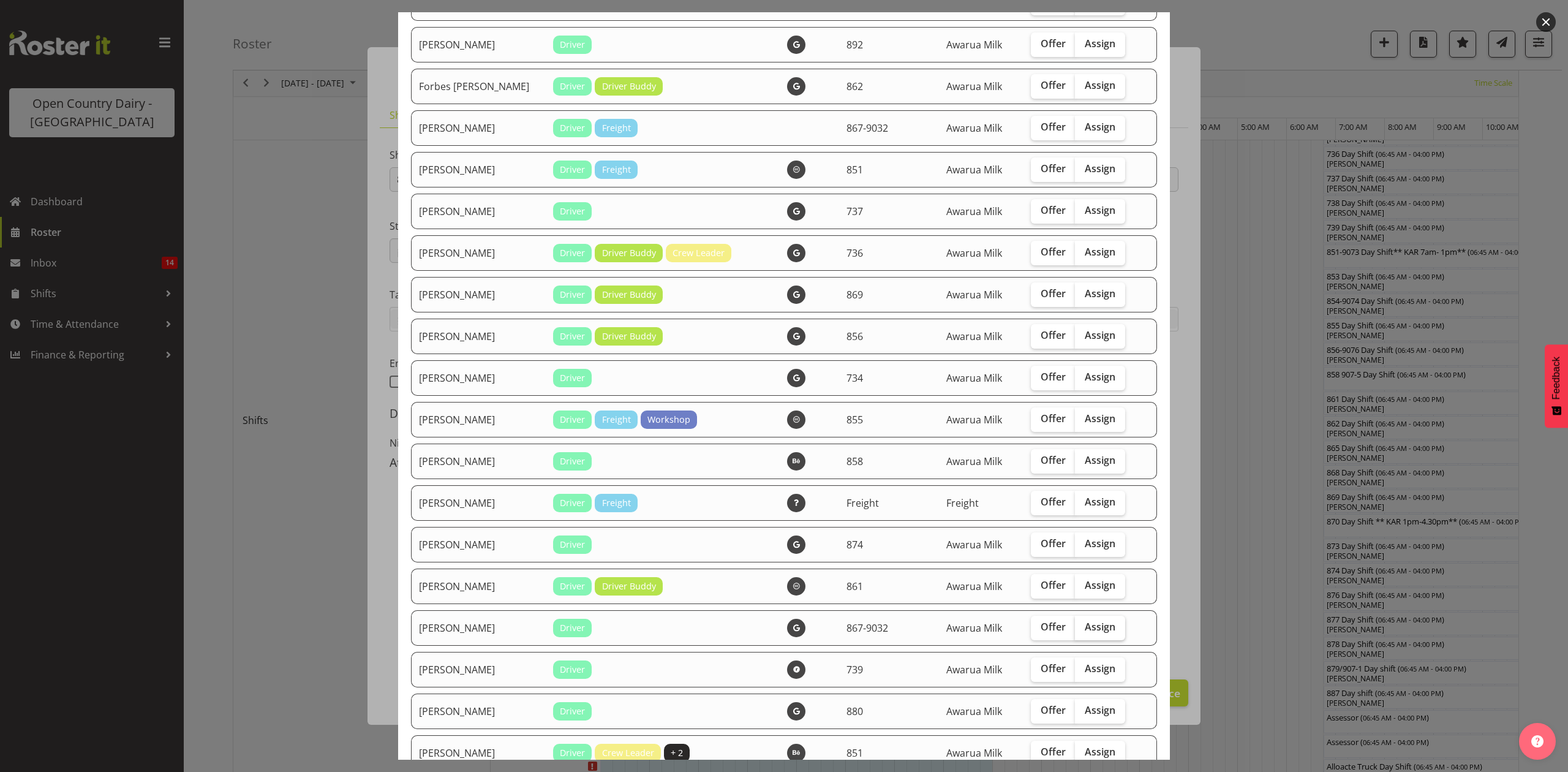
click at [1089, 628] on span "Assign" at bounding box center [1100, 627] width 30 height 12
click at [1083, 628] on input "Assign" at bounding box center [1079, 627] width 8 height 8
checkbox input "true"
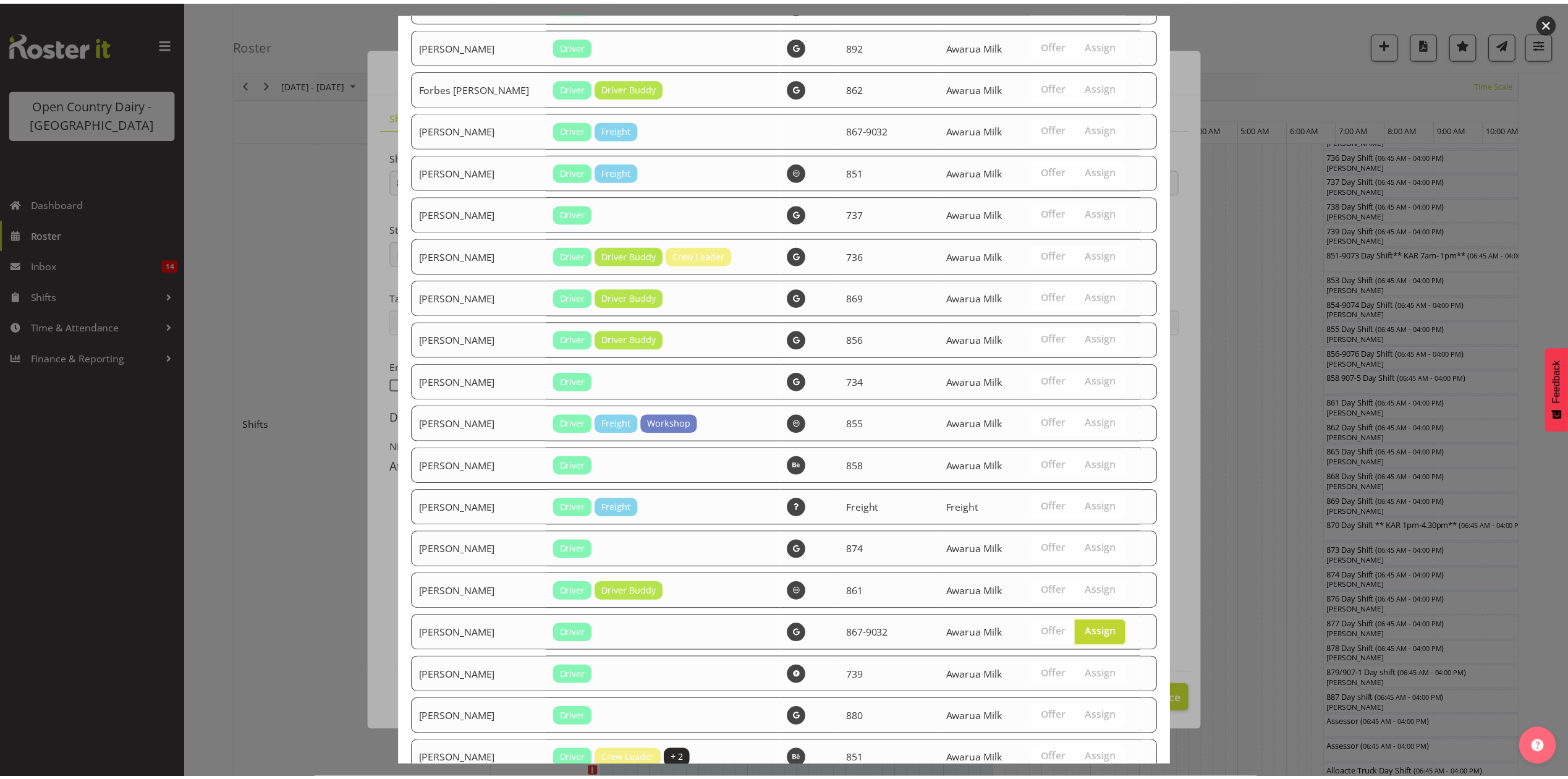
scroll to position [1208, 0]
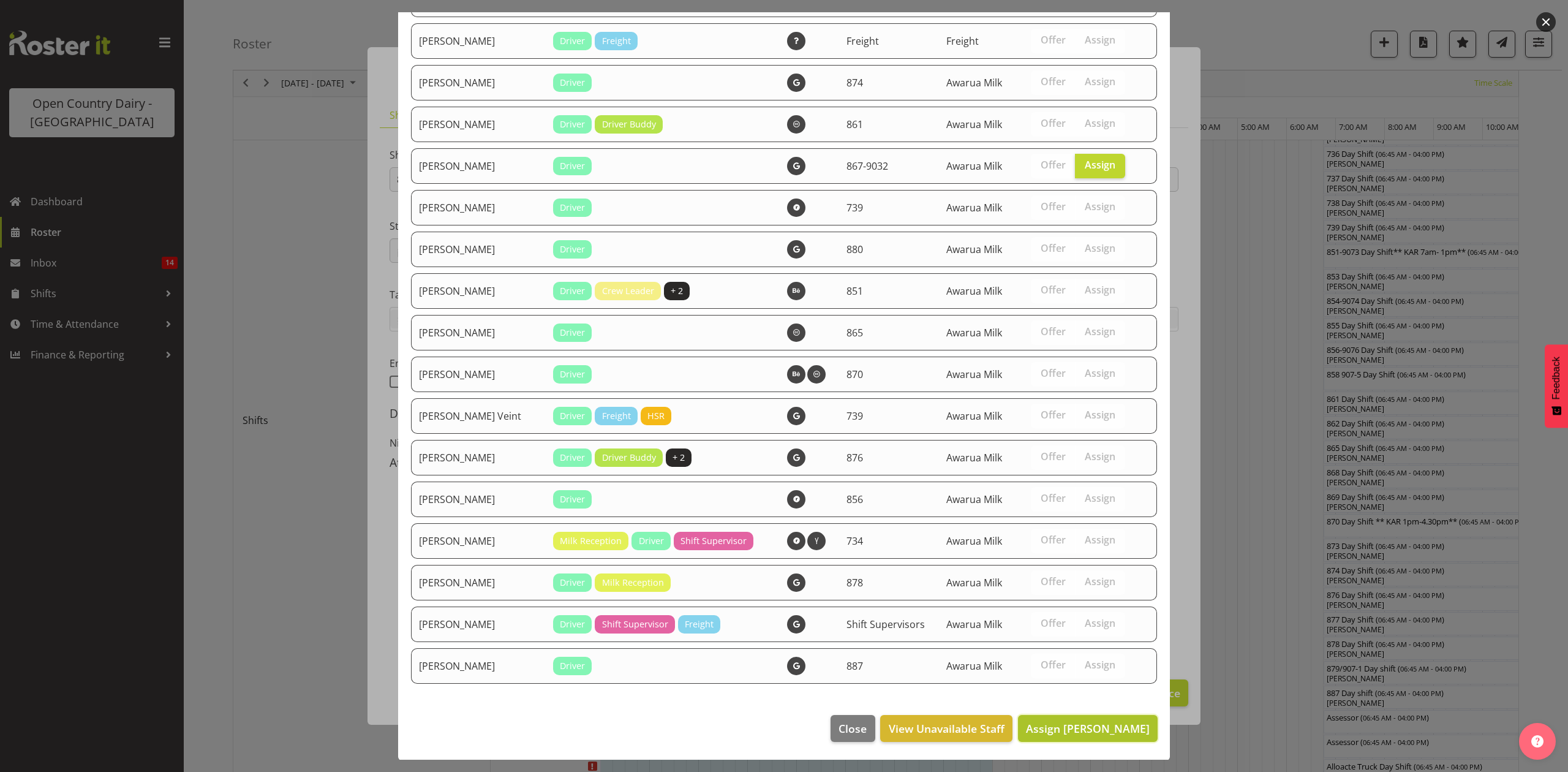
click at [1079, 722] on span "Assign [PERSON_NAME]" at bounding box center [1088, 729] width 124 height 15
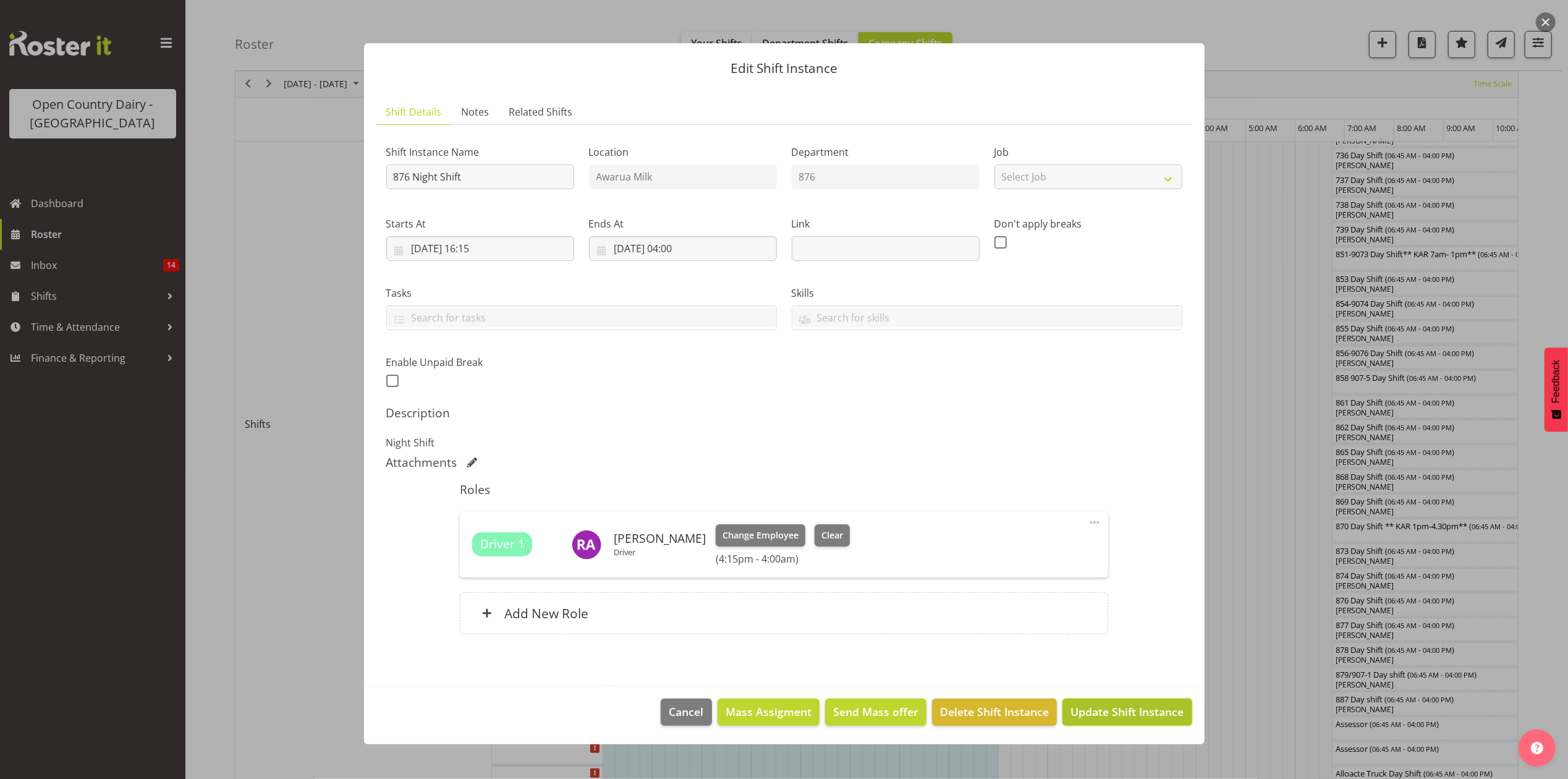
click at [1157, 715] on span "Update Shift Instance" at bounding box center [1127, 712] width 113 height 16
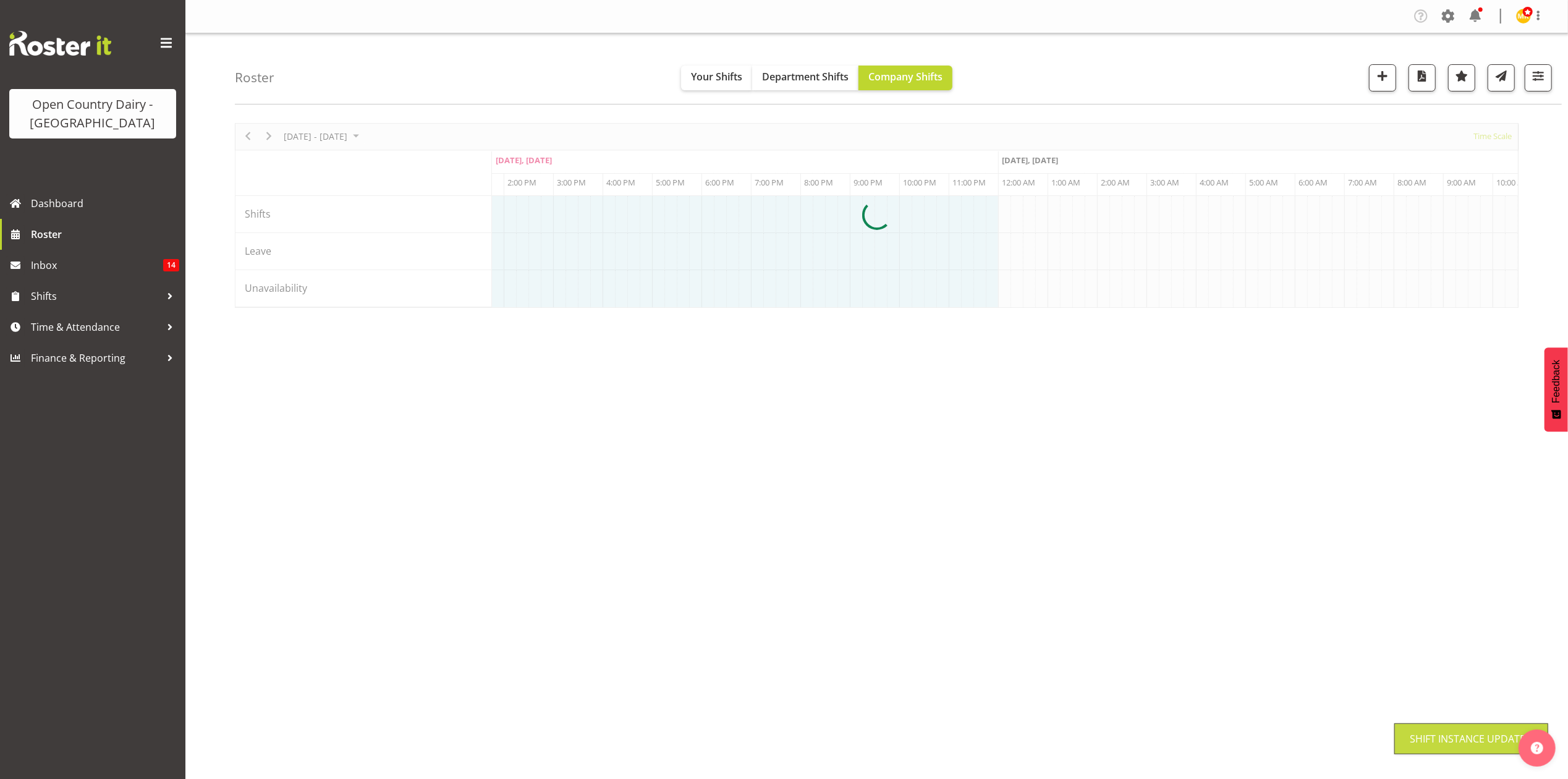
scroll to position [0, 0]
